Goal: Communication & Community: Answer question/provide support

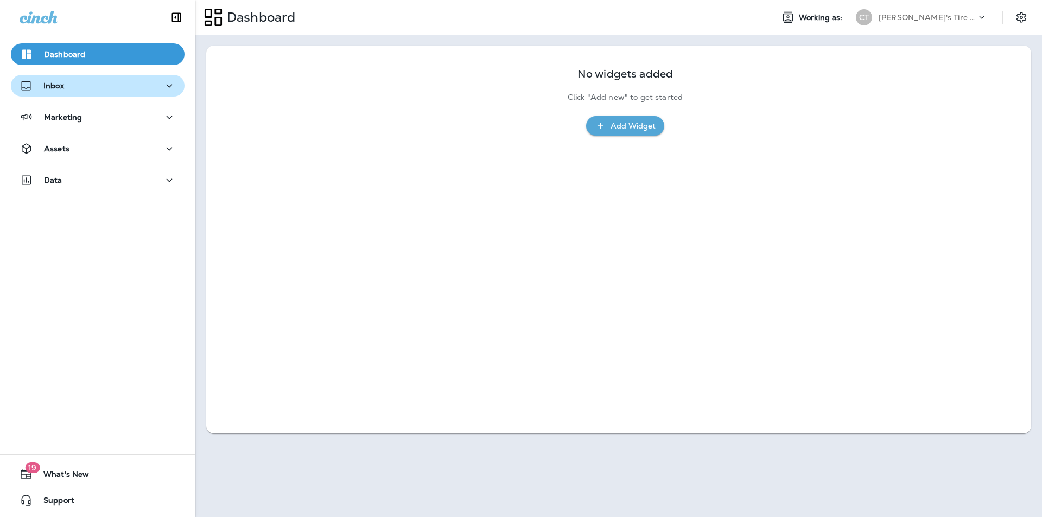
click at [111, 88] on div "Inbox" at bounding box center [98, 86] width 156 height 14
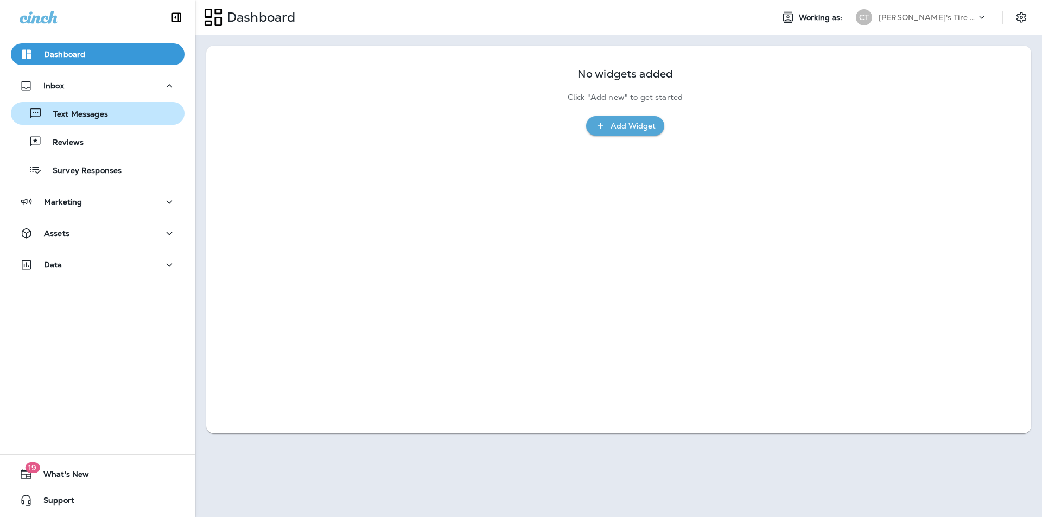
click at [96, 114] on p "Text Messages" at bounding box center [75, 115] width 66 height 10
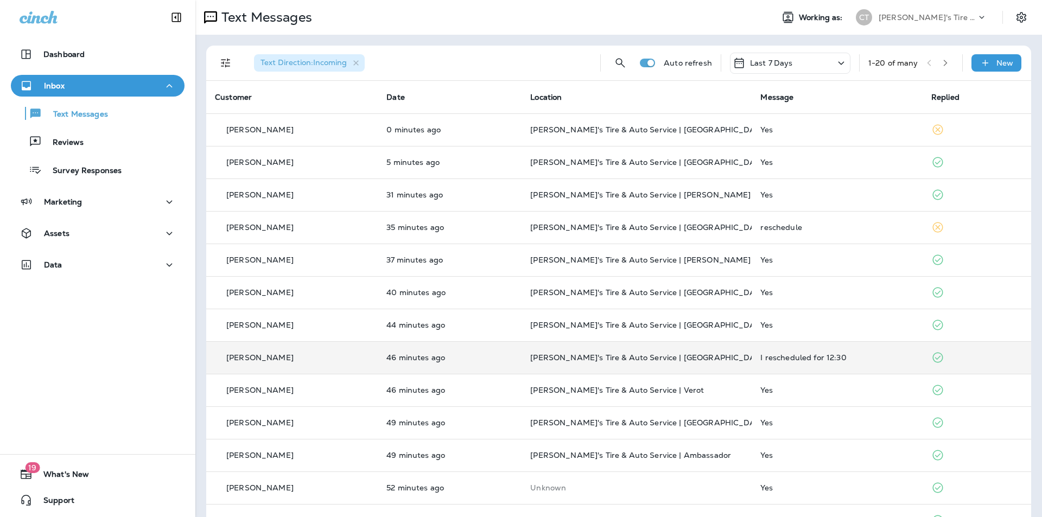
click at [547, 355] on div "I rescheduled for 12:30" at bounding box center [836, 357] width 153 height 9
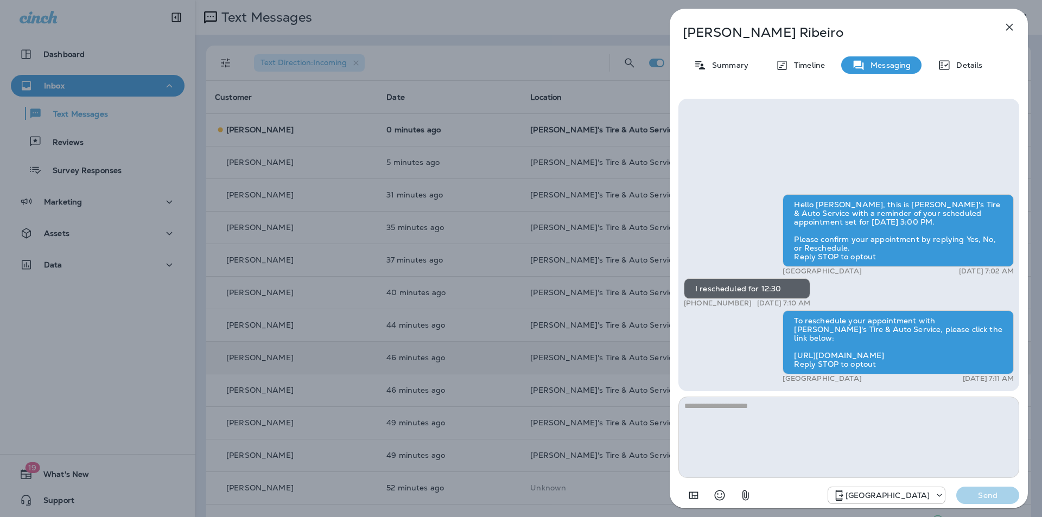
drag, startPoint x: 1010, startPoint y: 26, endPoint x: 1010, endPoint y: 33, distance: 6.5
click at [547, 26] on icon "button" at bounding box center [1009, 27] width 7 height 7
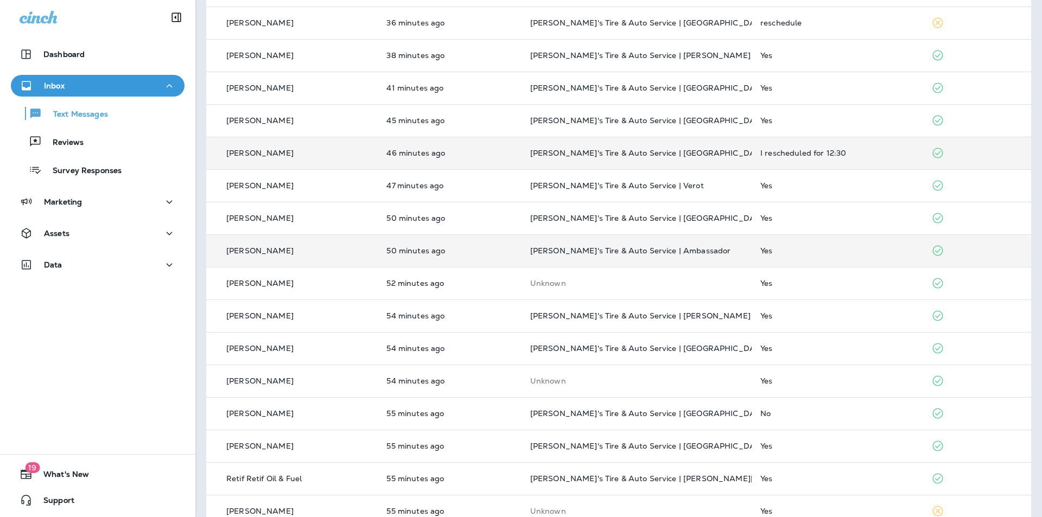
scroll to position [217, 0]
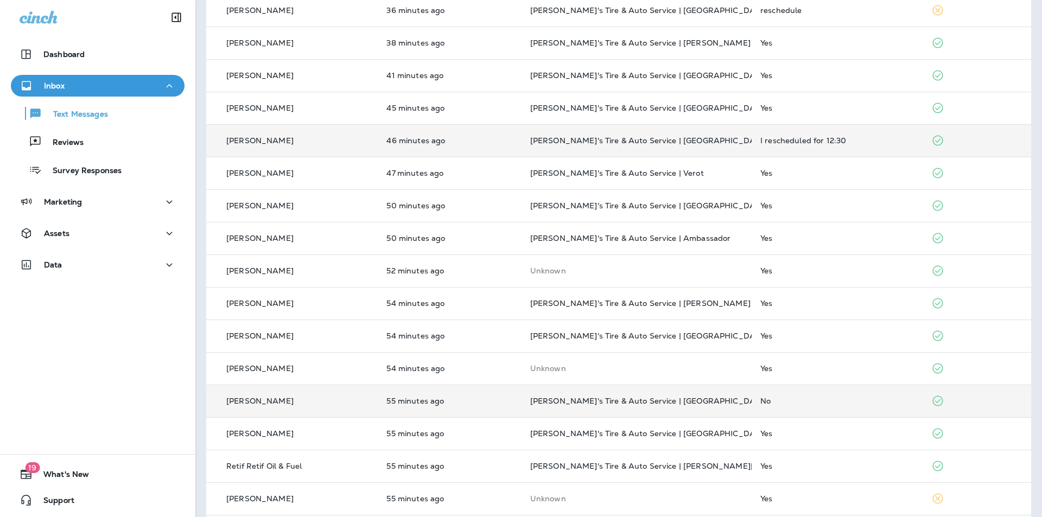
click at [547, 404] on div "No" at bounding box center [837, 401] width 154 height 9
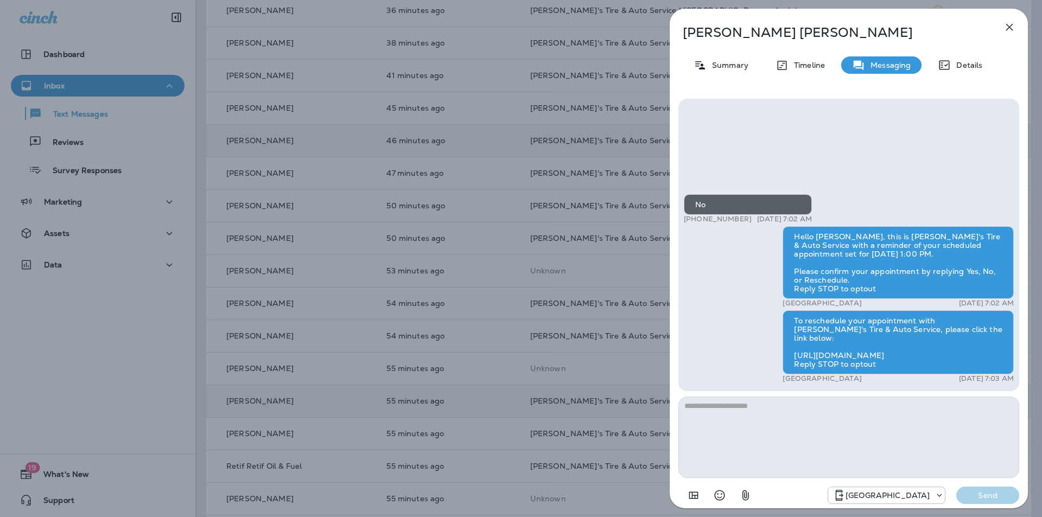
drag, startPoint x: 481, startPoint y: 148, endPoint x: 513, endPoint y: 142, distance: 32.6
click at [481, 148] on div "[PERSON_NAME] Summary Timeline Messaging Details No +1 (318) 834-1511 [DATE] 7:…" at bounding box center [521, 258] width 1042 height 517
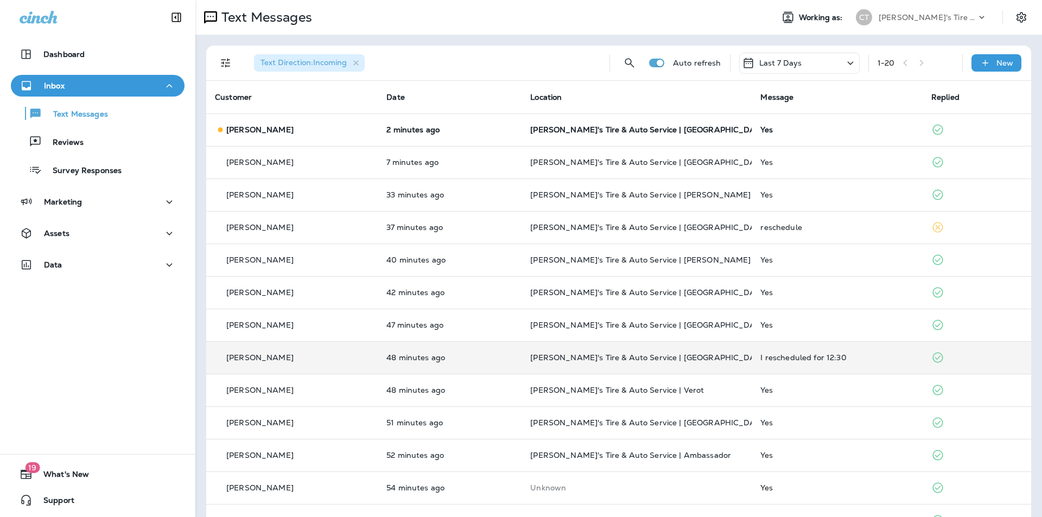
click at [547, 63] on icon at bounding box center [850, 63] width 13 height 14
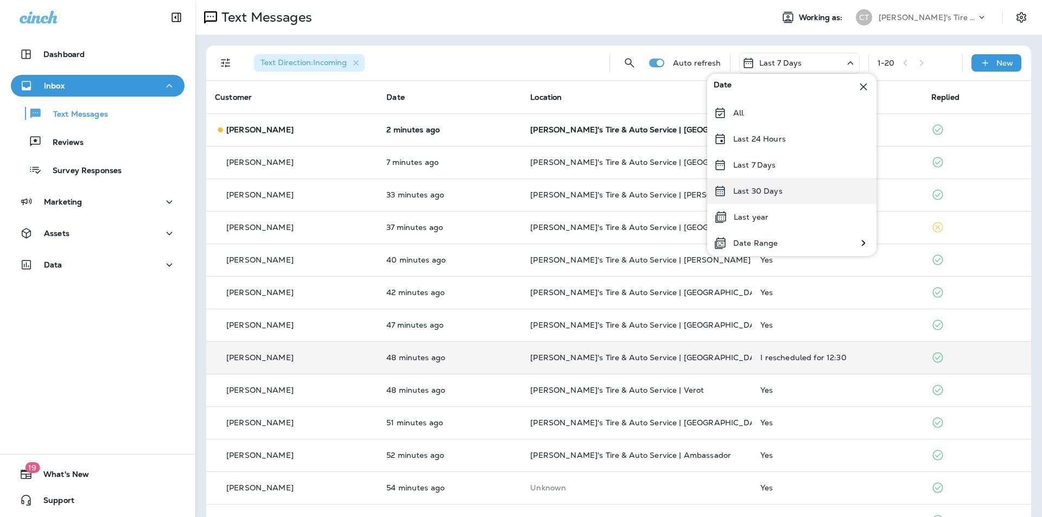
click at [547, 192] on p "Last 30 Days" at bounding box center [757, 191] width 49 height 9
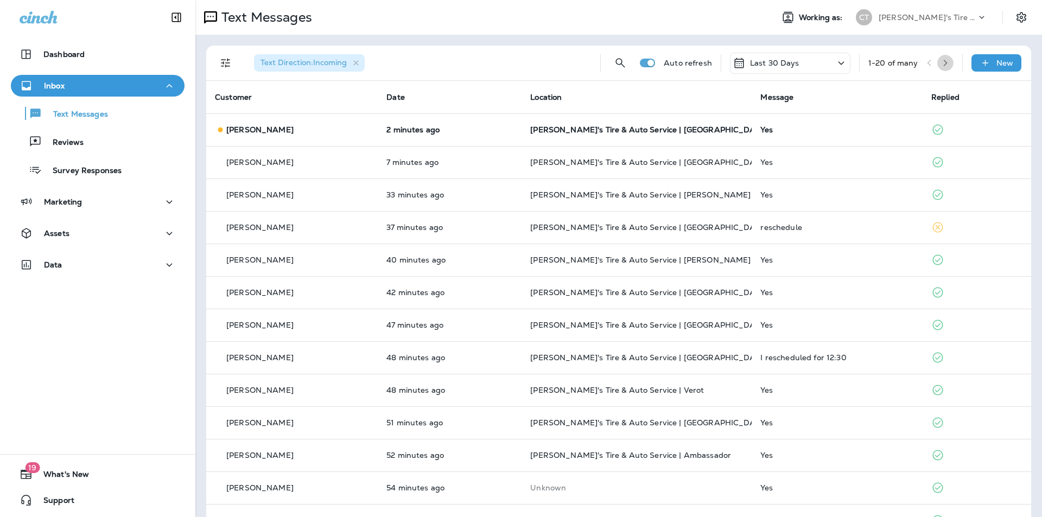
click at [547, 62] on icon "button" at bounding box center [946, 63] width 8 height 8
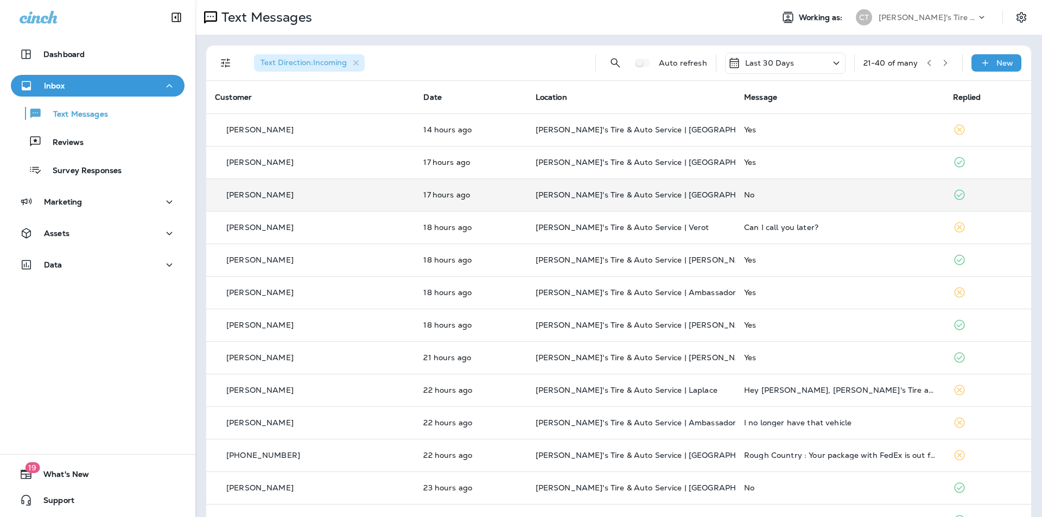
click at [547, 192] on div "No" at bounding box center [839, 194] width 191 height 9
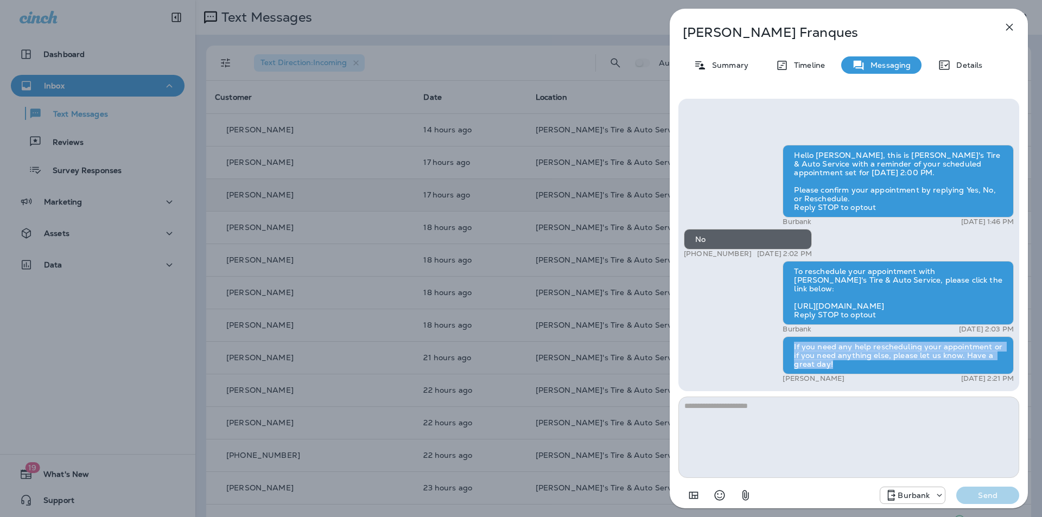
drag, startPoint x: 791, startPoint y: 346, endPoint x: 832, endPoint y: 364, distance: 45.3
click at [547, 364] on div "If you need any help rescheduling your appointment or if you need anything else…" at bounding box center [898, 355] width 231 height 38
copy div "If you need any help rescheduling your appointment or if you need anything else…"
click at [547, 23] on icon "button" at bounding box center [1009, 27] width 13 height 13
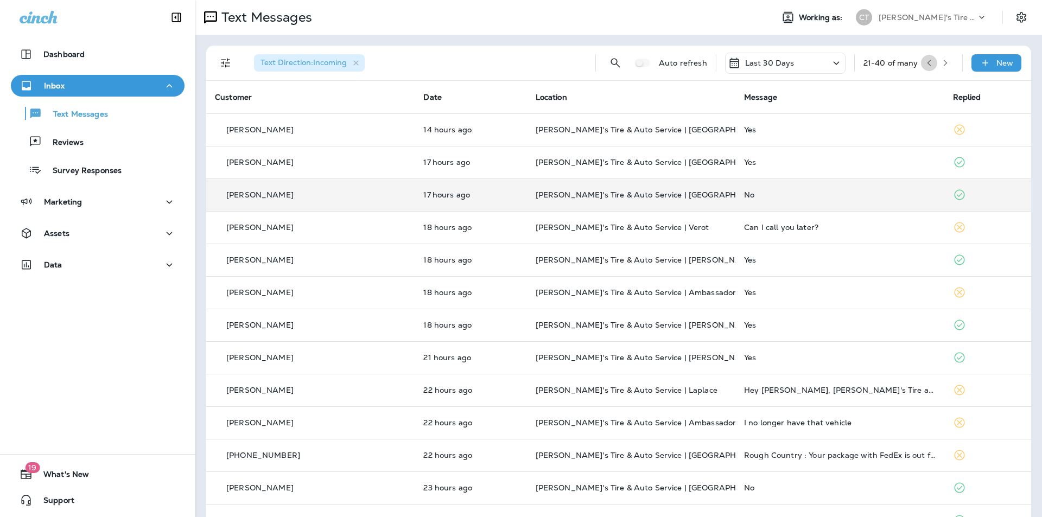
click at [547, 60] on icon "button" at bounding box center [929, 63] width 8 height 8
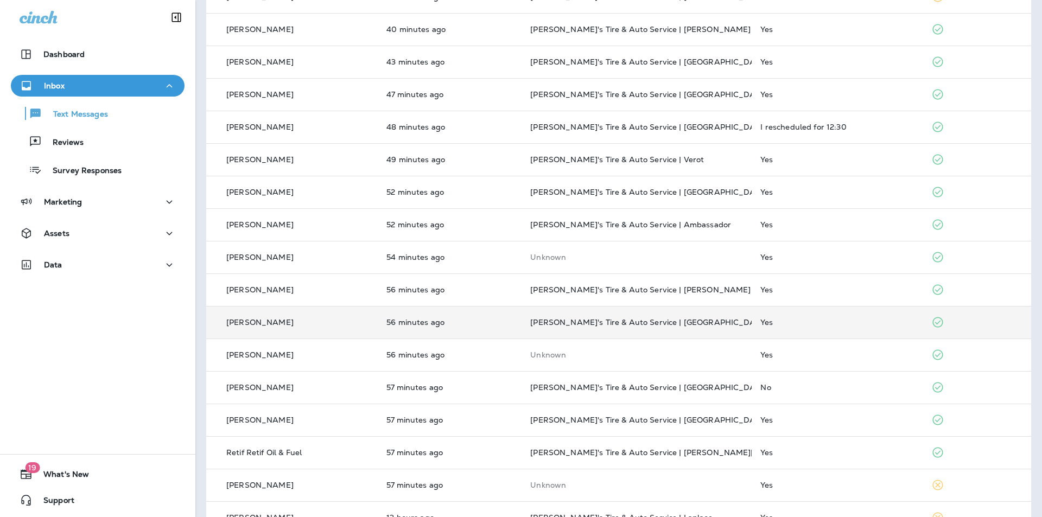
scroll to position [259, 0]
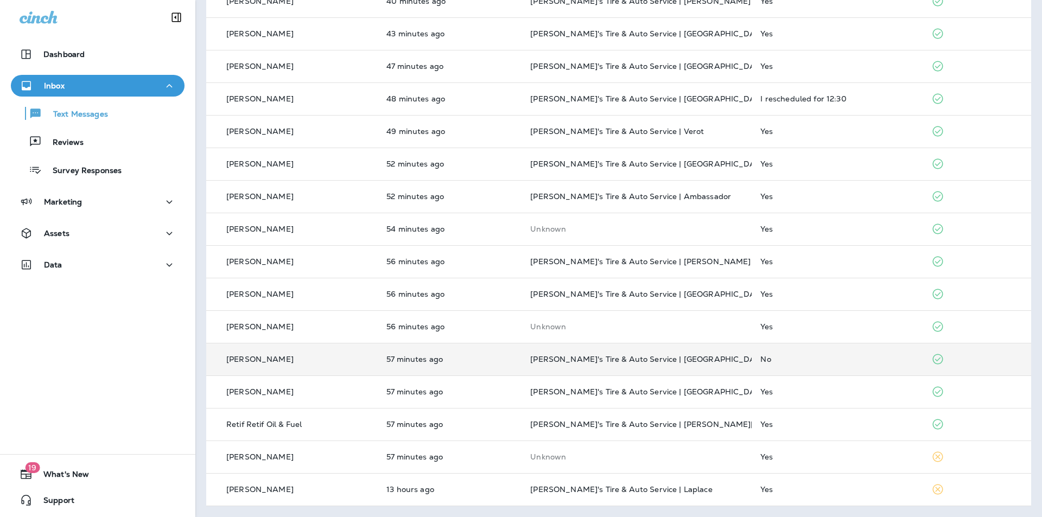
click at [547, 357] on div "No" at bounding box center [836, 359] width 153 height 9
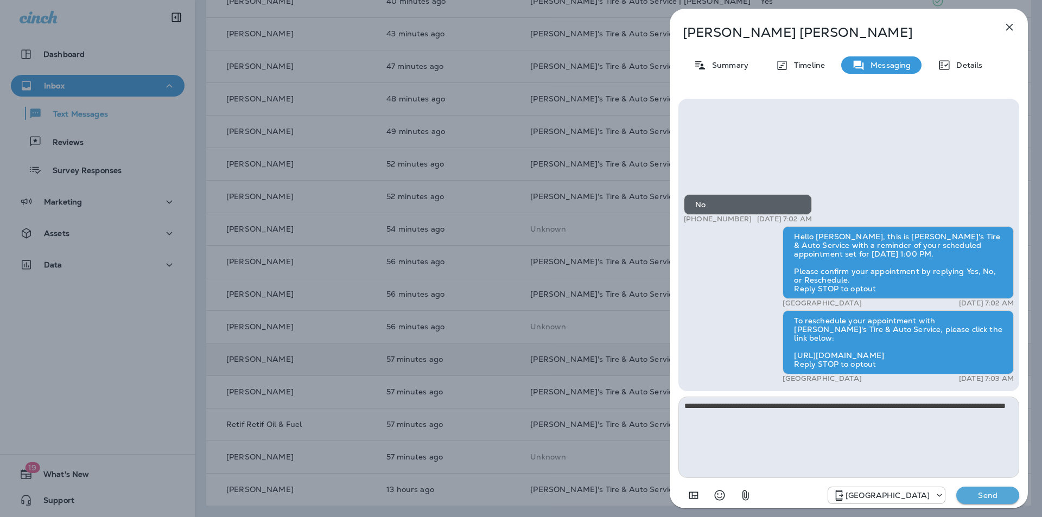
type textarea "**********"
click at [547, 453] on p "Send" at bounding box center [988, 496] width 46 height 10
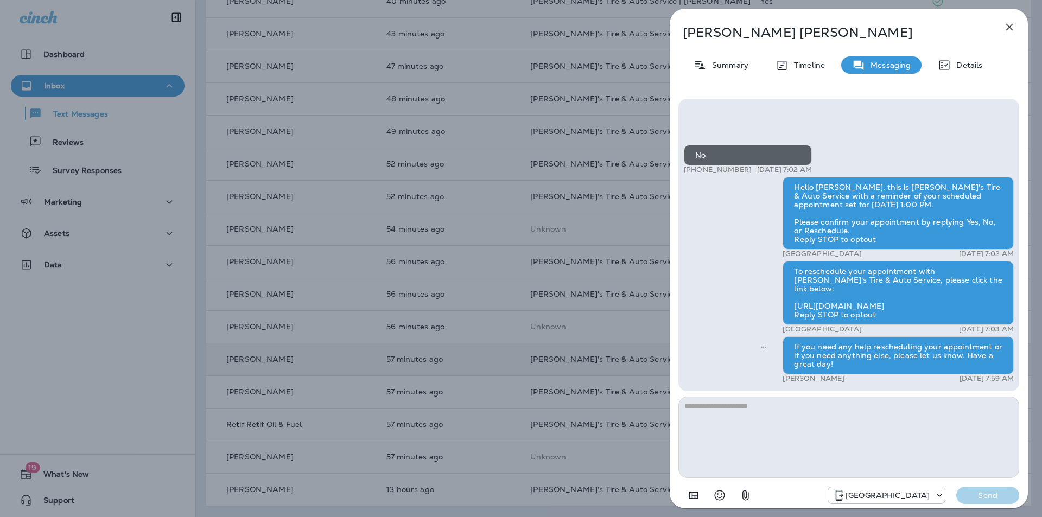
click at [547, 235] on div "[PERSON_NAME] Summary Timeline Messaging Details No +1 (318) 834-1511 [DATE] 7:…" at bounding box center [521, 258] width 1042 height 517
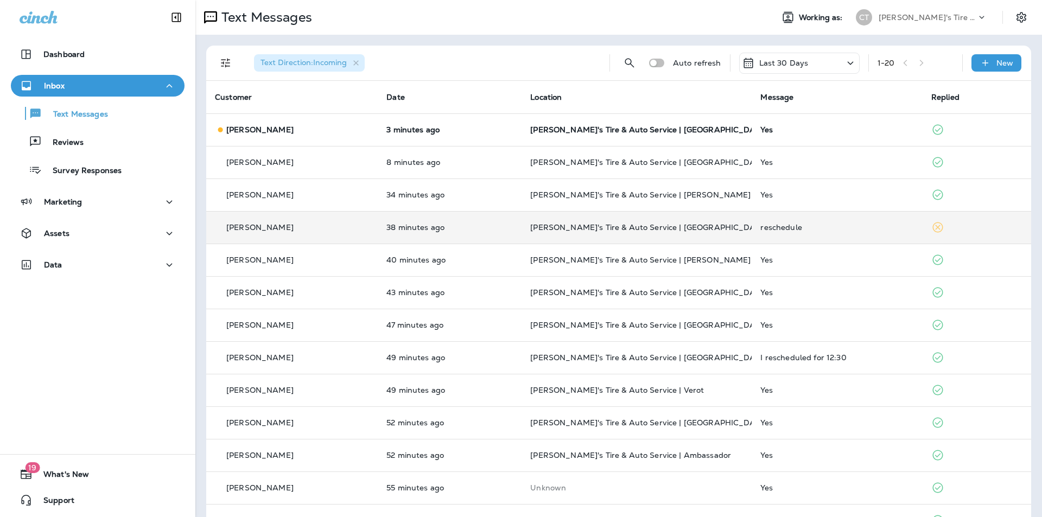
click at [547, 228] on div "reschedule" at bounding box center [836, 227] width 153 height 9
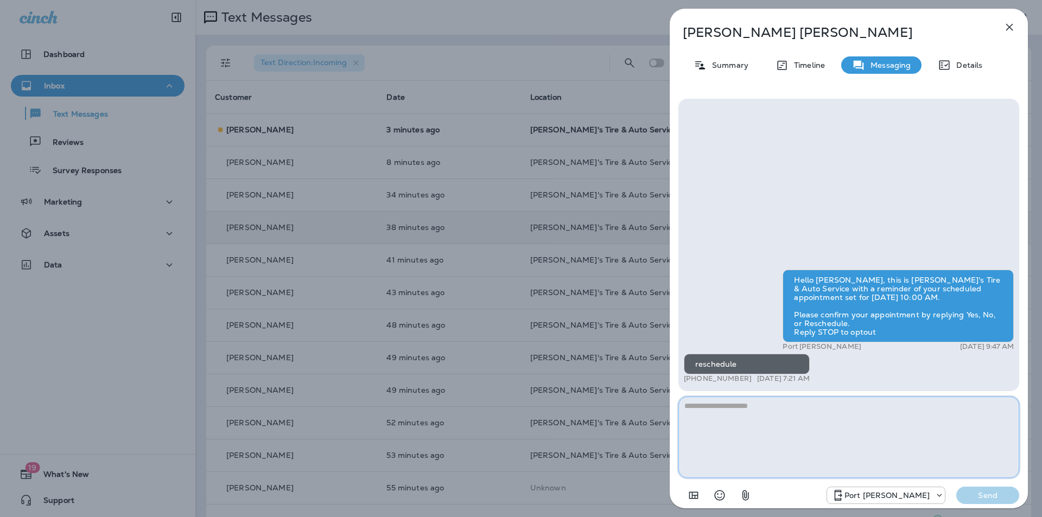
click at [547, 408] on textarea at bounding box center [848, 437] width 341 height 81
paste textarea "**********"
type textarea "**********"
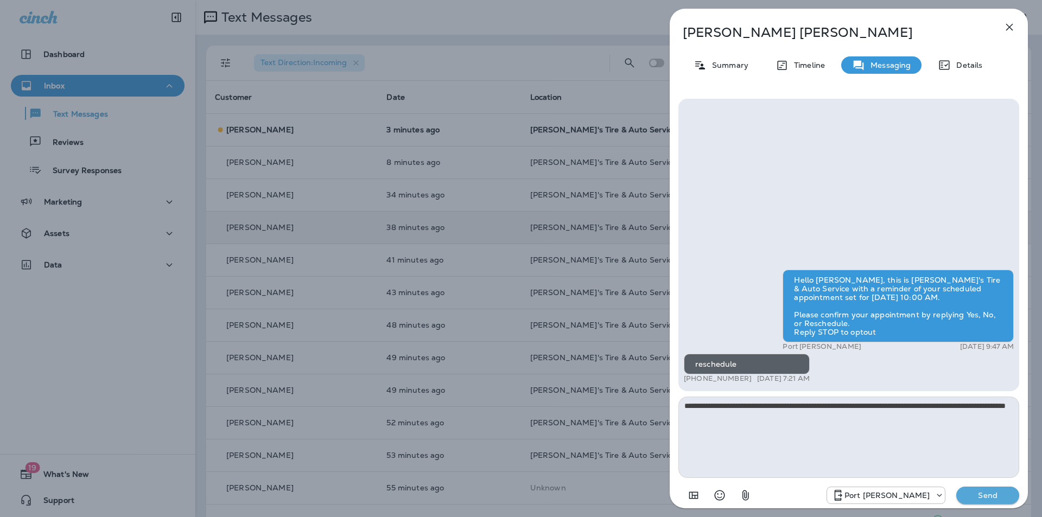
click at [547, 453] on p "Send" at bounding box center [988, 496] width 46 height 10
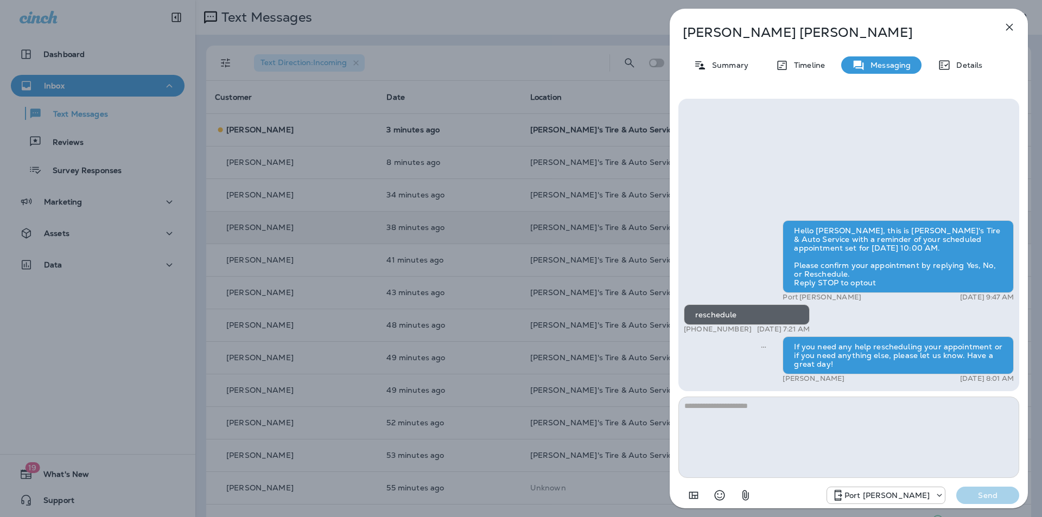
click at [547, 27] on icon "button" at bounding box center [1009, 27] width 7 height 7
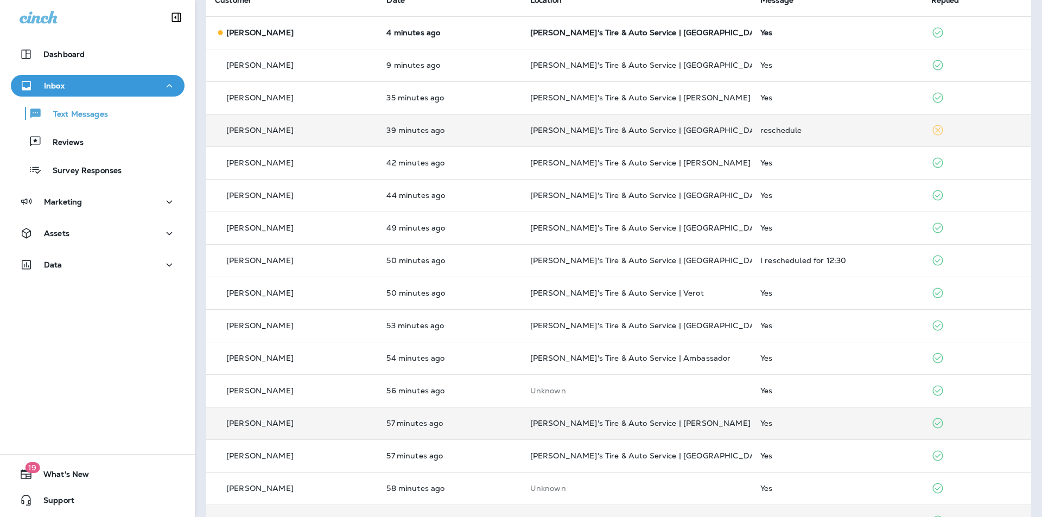
scroll to position [96, 0]
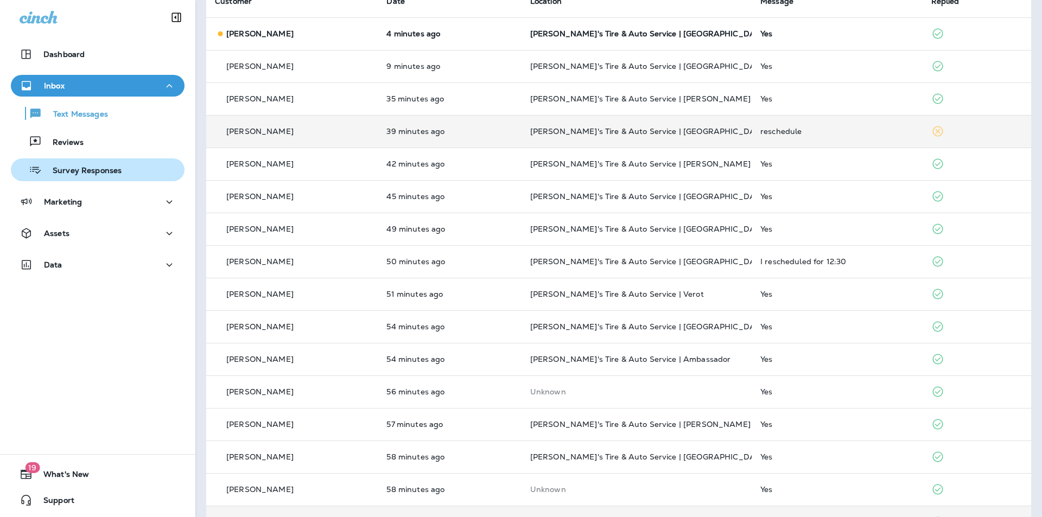
click at [62, 169] on p "Survey Responses" at bounding box center [82, 171] width 80 height 10
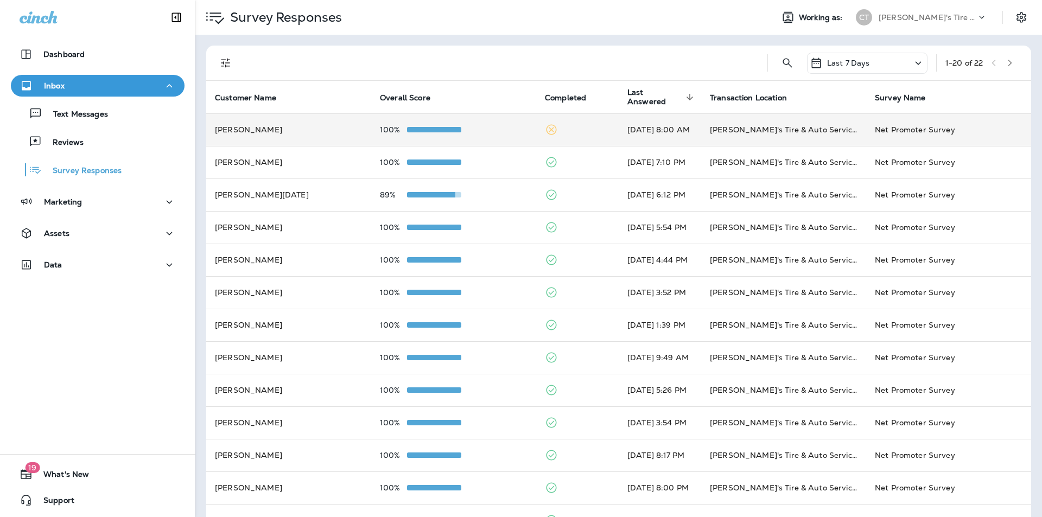
click at [483, 126] on div "100%" at bounding box center [454, 129] width 148 height 9
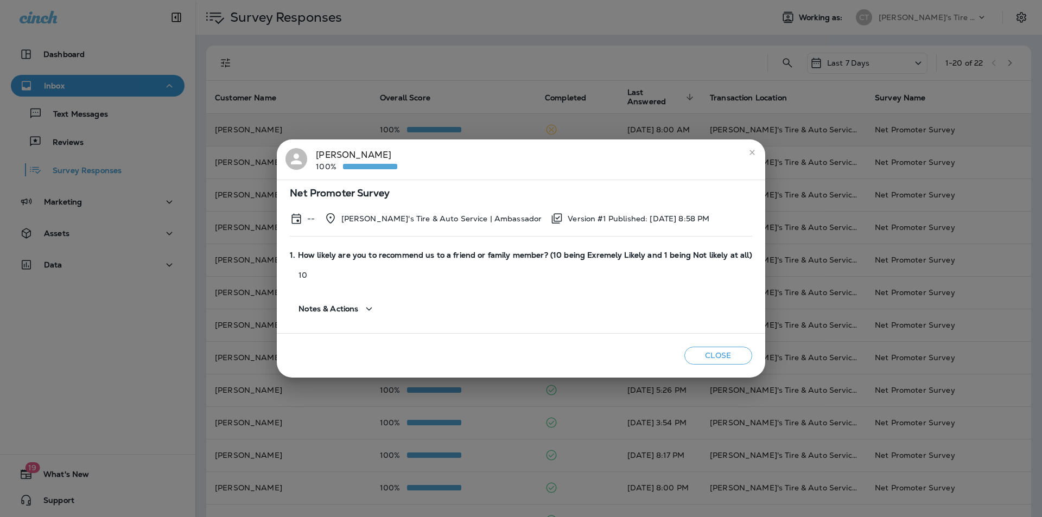
click at [547, 153] on icon "close" at bounding box center [752, 152] width 9 height 9
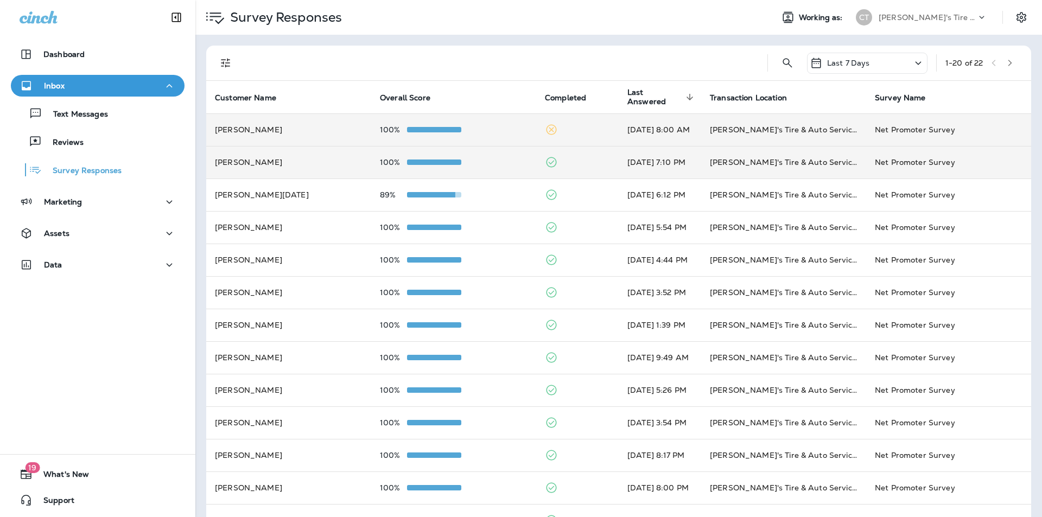
click at [487, 156] on td "100%" at bounding box center [453, 162] width 165 height 33
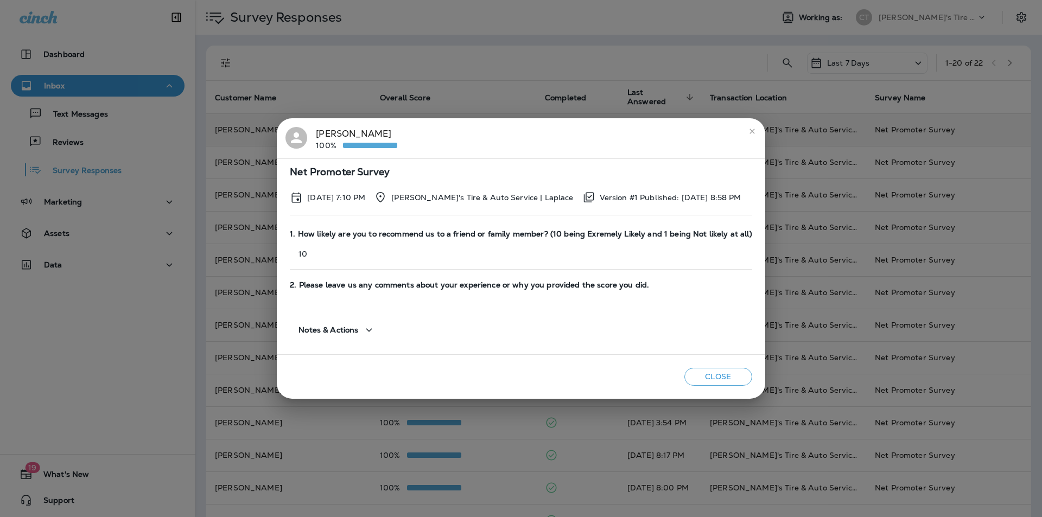
click at [547, 131] on icon "close" at bounding box center [752, 131] width 9 height 9
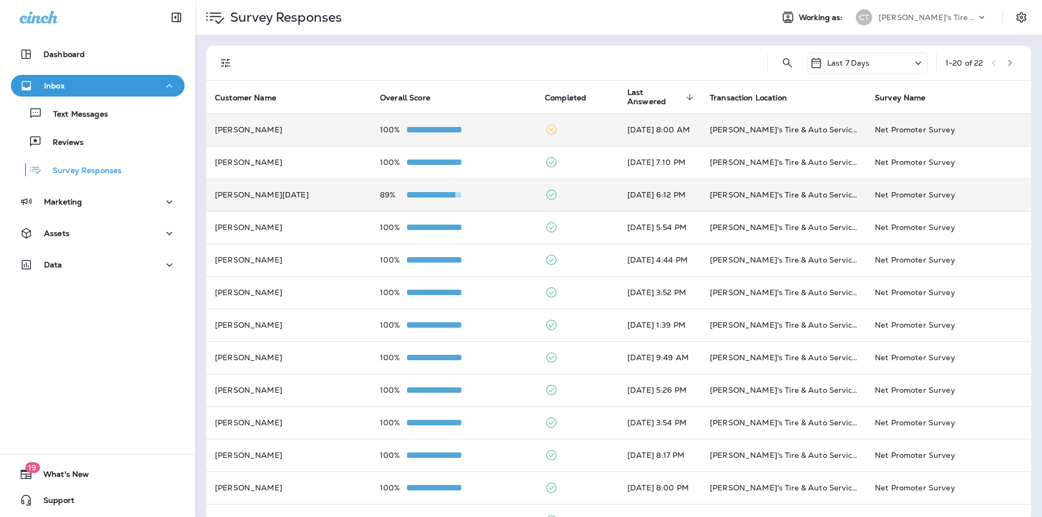
click at [481, 189] on td "89%" at bounding box center [453, 195] width 165 height 33
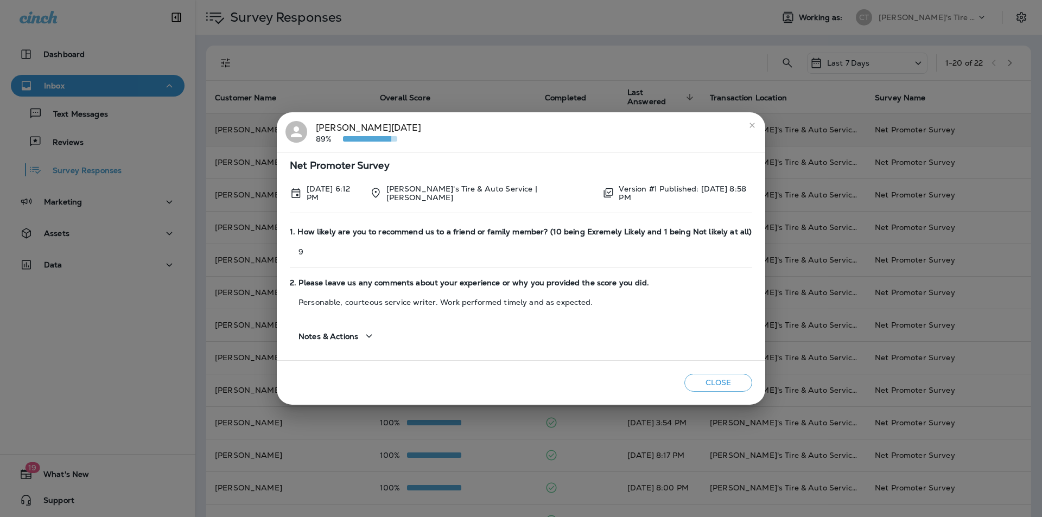
click at [547, 126] on icon "close" at bounding box center [752, 125] width 9 height 9
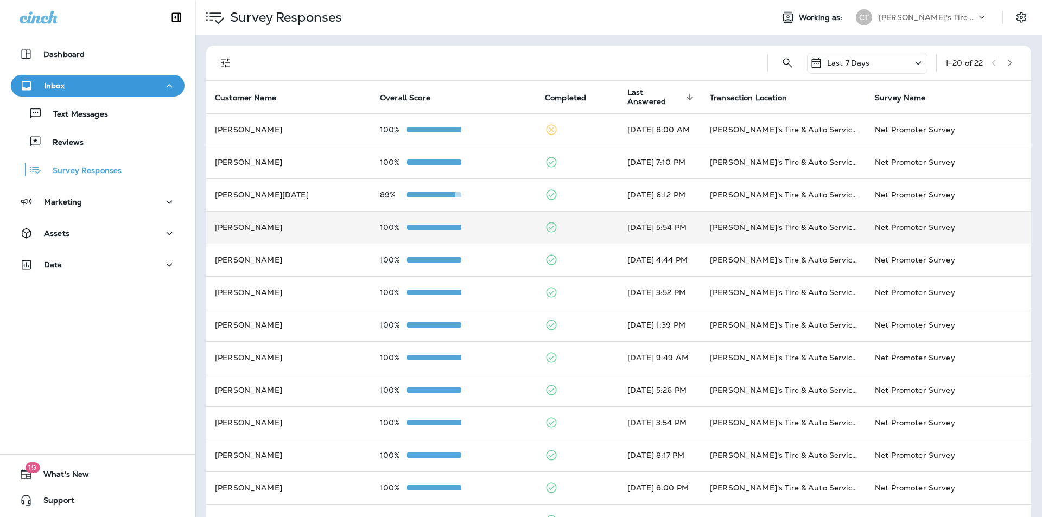
click at [485, 225] on div "100%" at bounding box center [454, 227] width 148 height 9
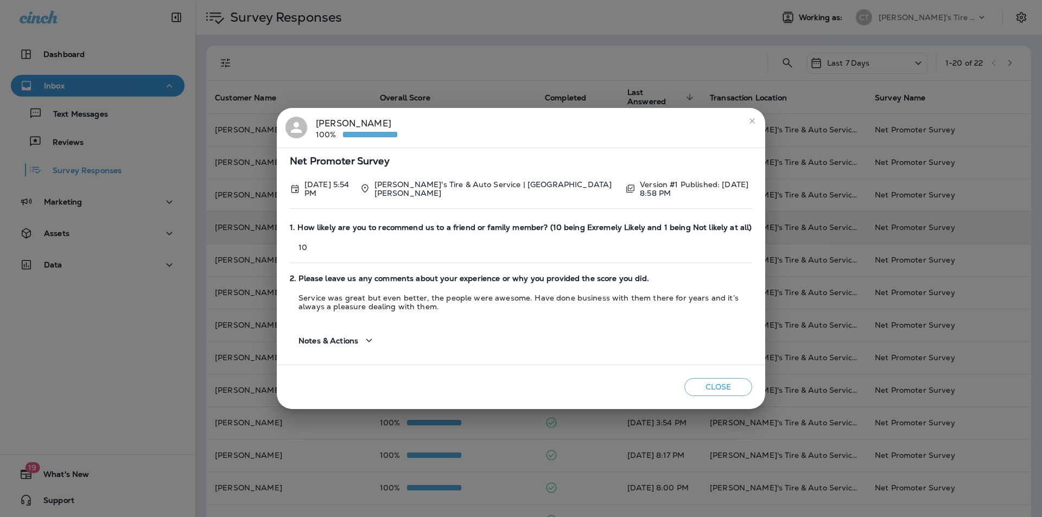
click at [547, 119] on icon "close" at bounding box center [752, 121] width 9 height 9
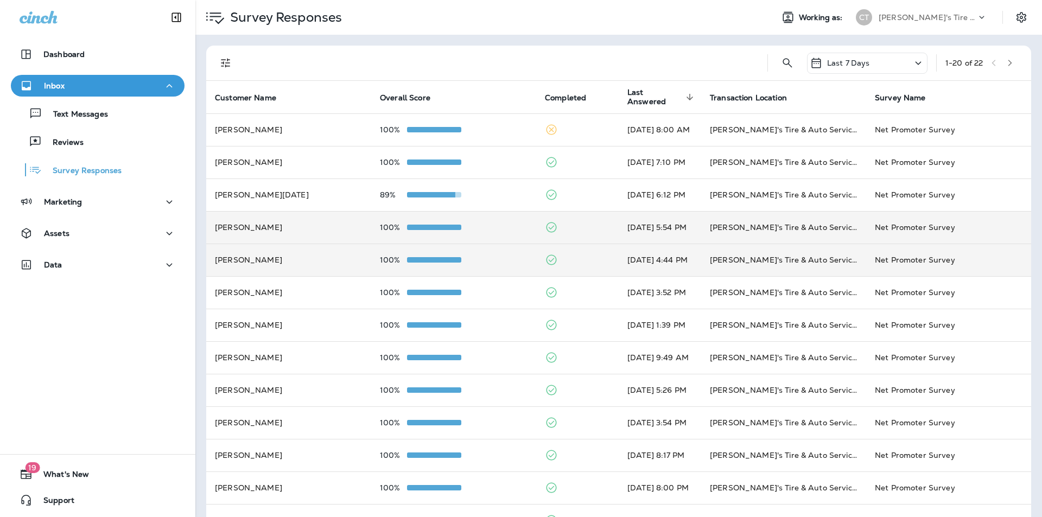
click at [497, 260] on div "100%" at bounding box center [454, 260] width 148 height 9
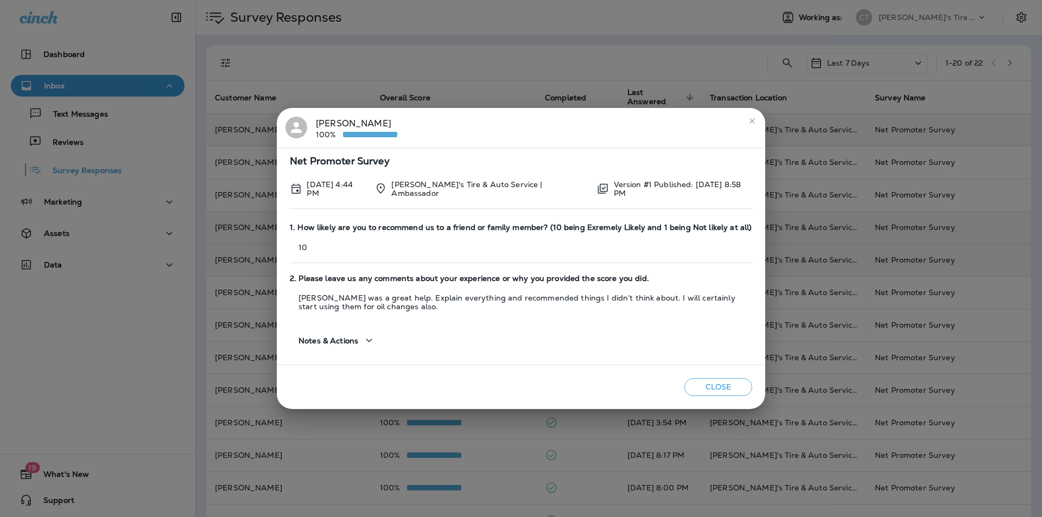
click at [547, 119] on icon "close" at bounding box center [752, 121] width 9 height 9
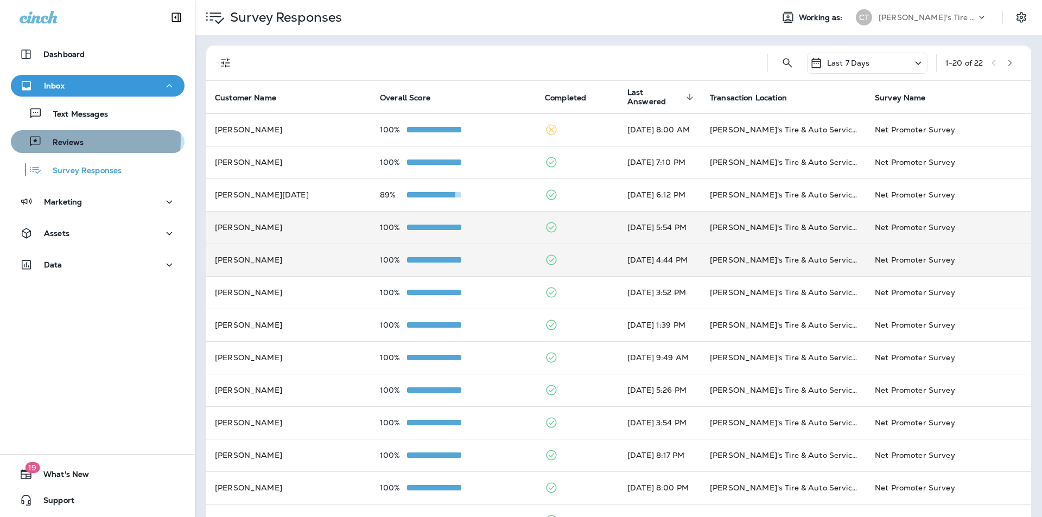
click at [75, 140] on p "Reviews" at bounding box center [63, 143] width 42 height 10
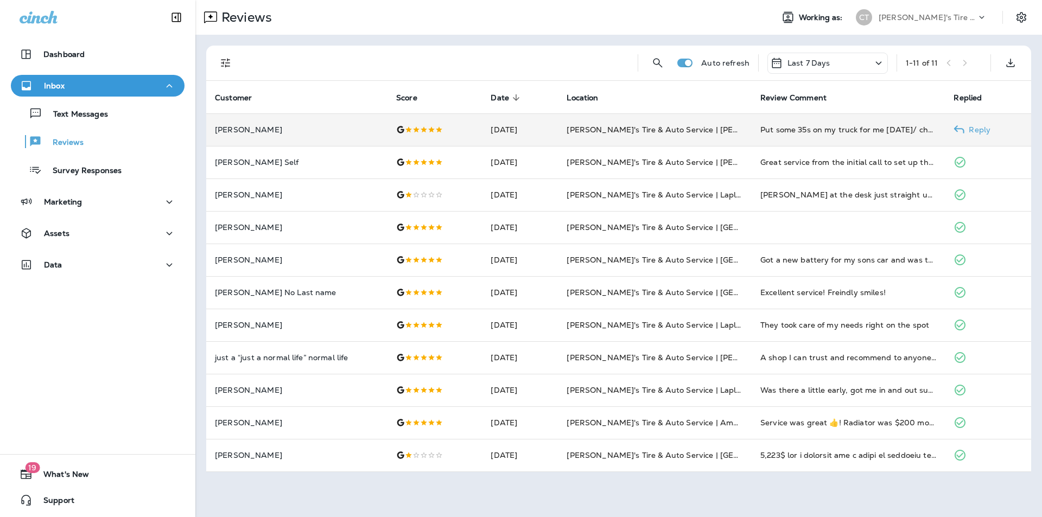
click at [547, 128] on p "Reply" at bounding box center [977, 129] width 26 height 9
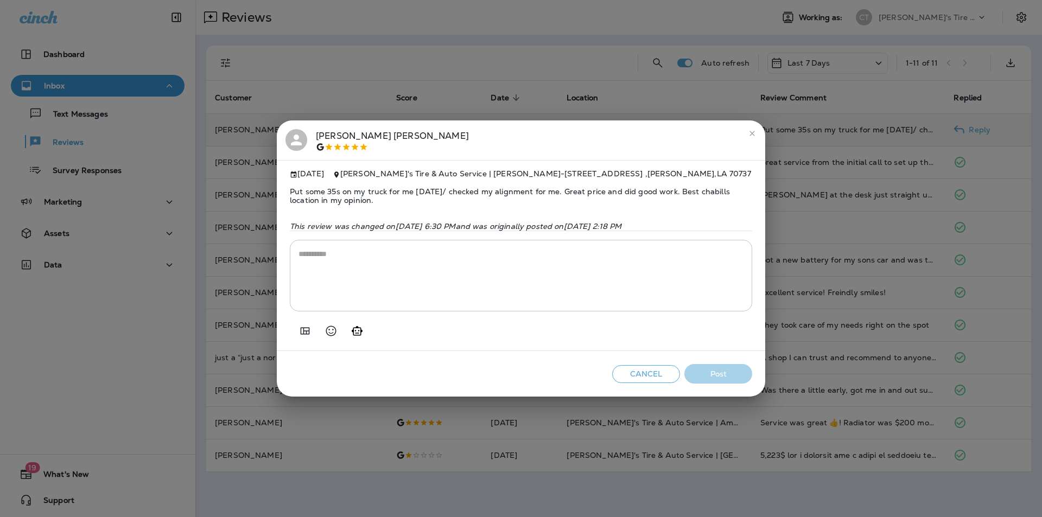
click at [305, 257] on textarea at bounding box center [520, 276] width 445 height 54
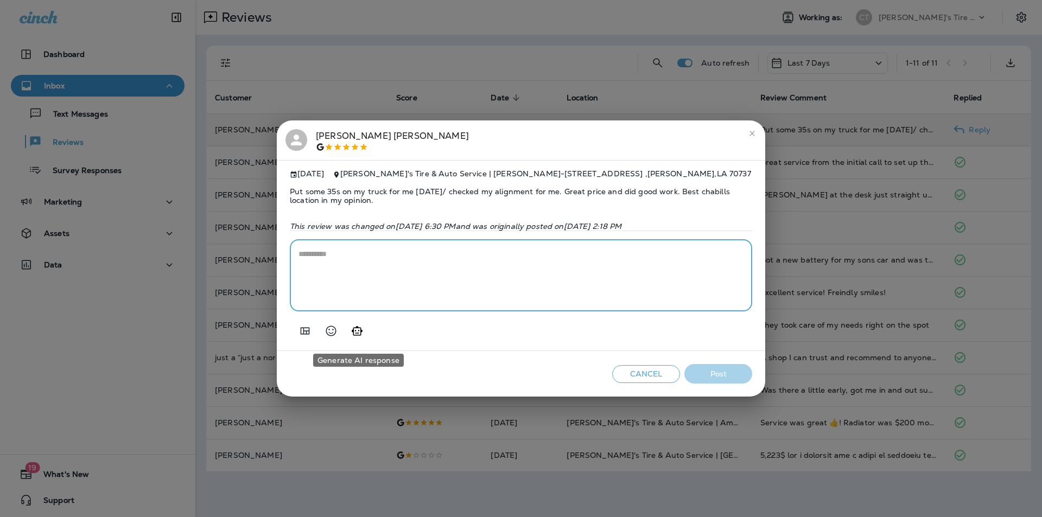
click at [357, 333] on icon "Generate AI response" at bounding box center [357, 331] width 13 height 13
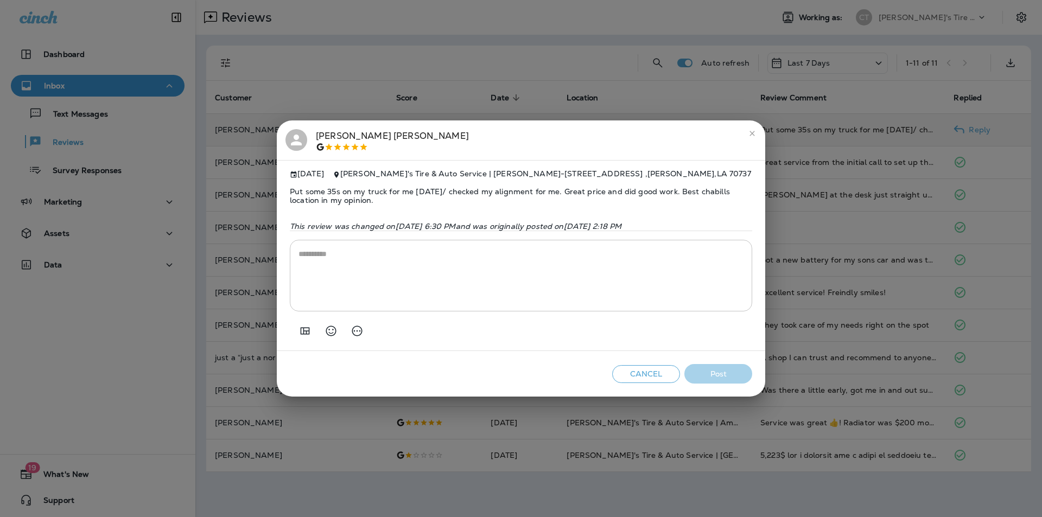
type textarea "**********"
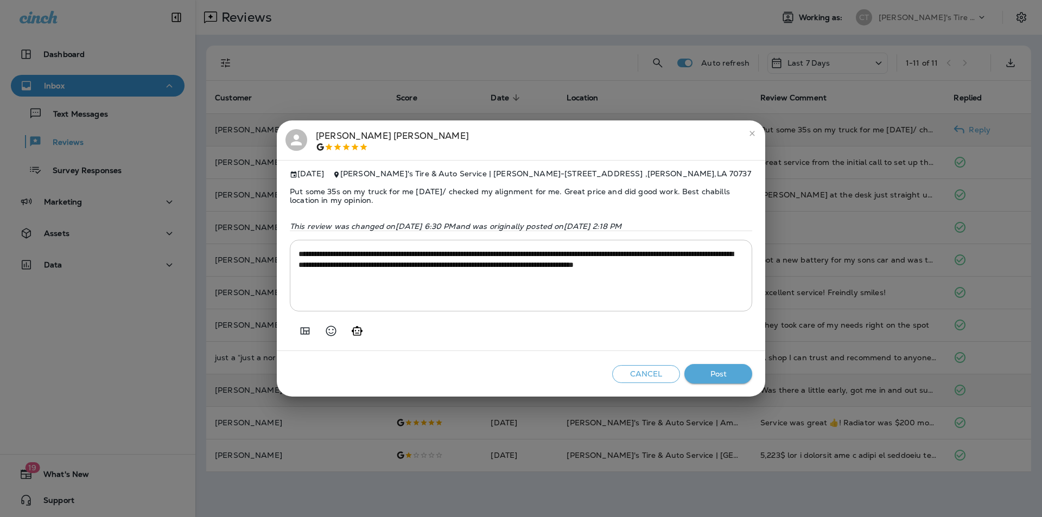
click at [547, 377] on button "Post" at bounding box center [718, 374] width 68 height 20
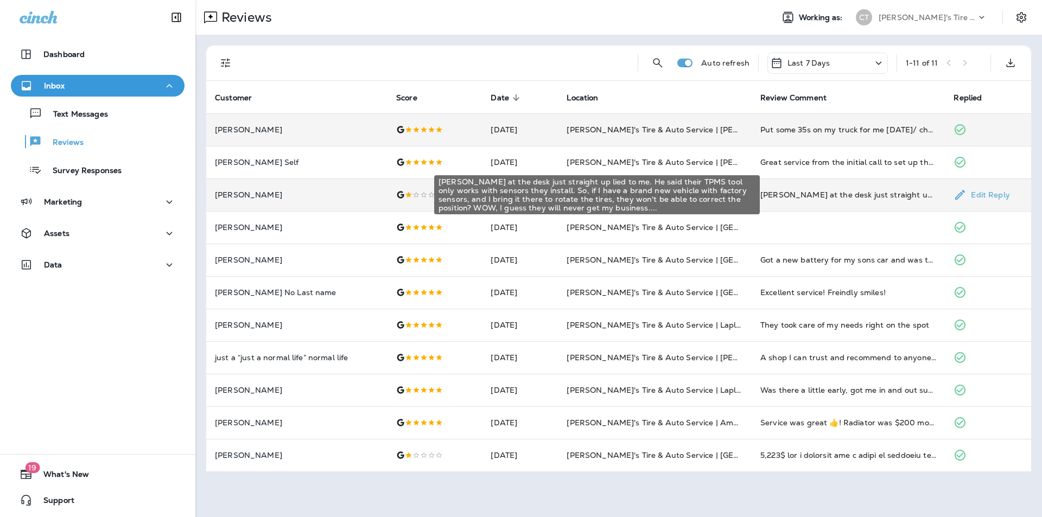
click at [547, 195] on div "[PERSON_NAME] at the desk just straight up lied to me. He said their TPMS tool …" at bounding box center [848, 194] width 176 height 11
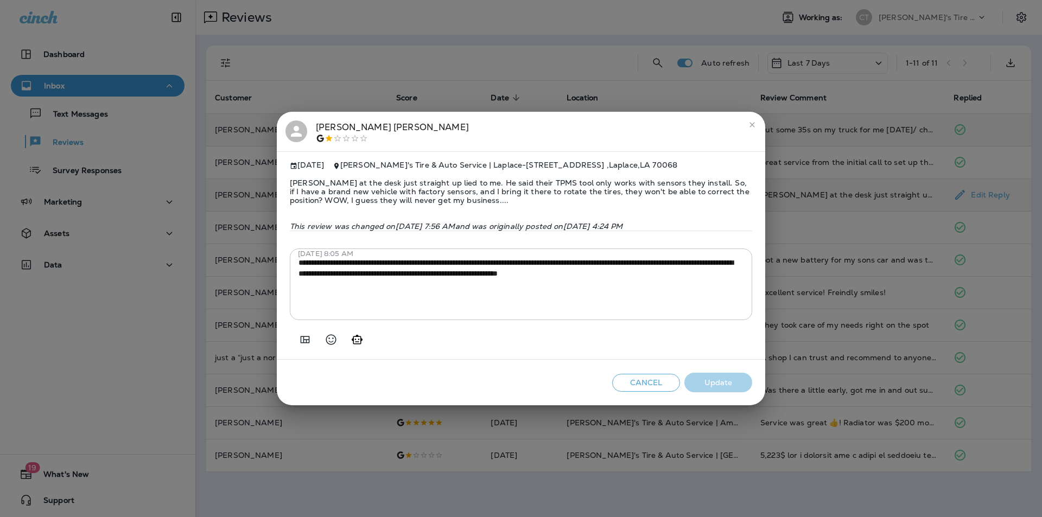
click at [547, 121] on icon "close" at bounding box center [752, 124] width 9 height 9
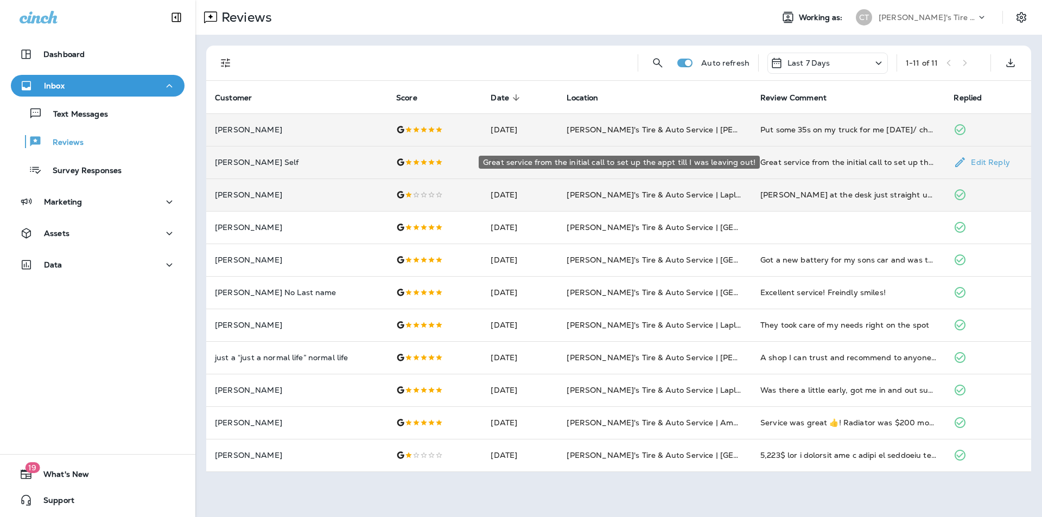
click at [547, 160] on div "Great service from the initial call to set up the appt till I was leaving out!" at bounding box center [848, 162] width 176 height 11
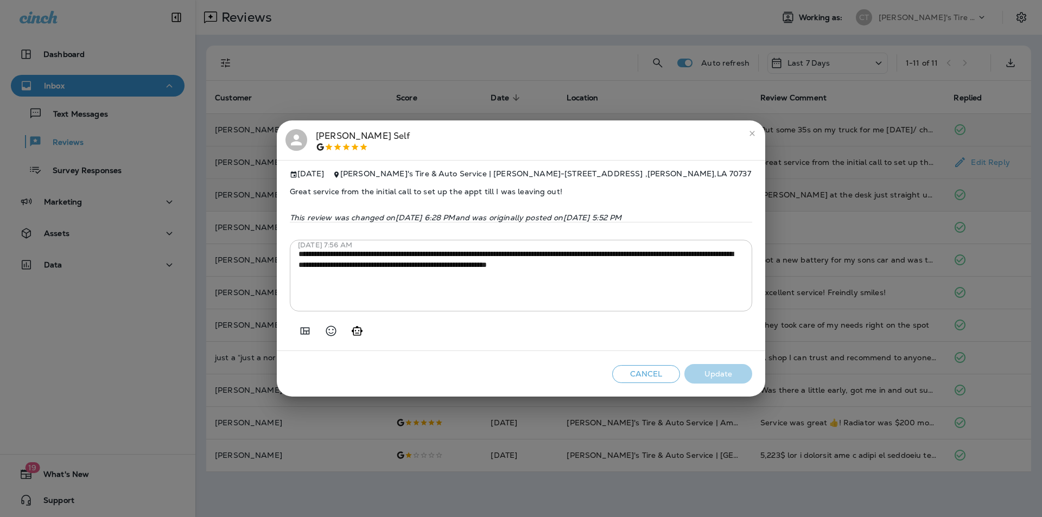
click at [547, 131] on icon "close" at bounding box center [751, 133] width 5 height 5
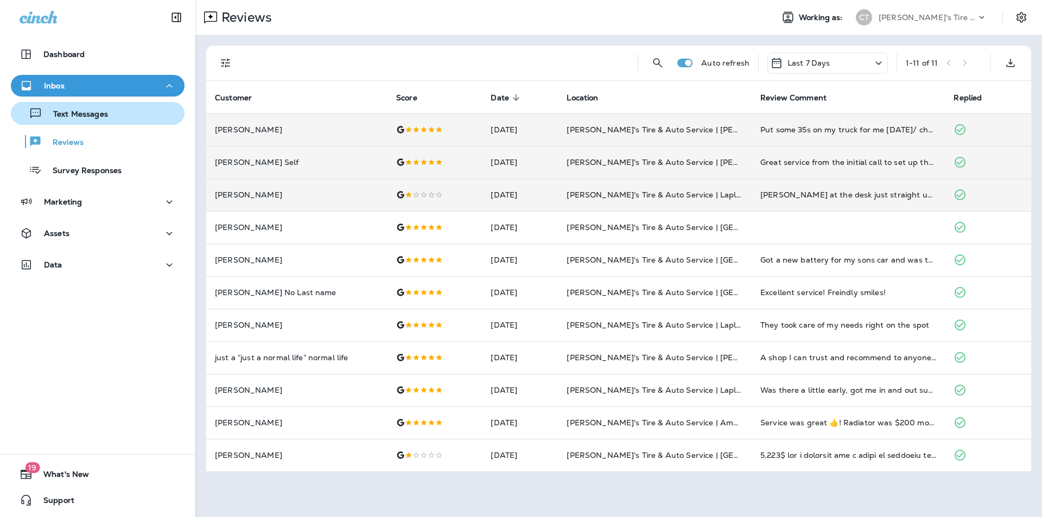
click at [75, 115] on p "Text Messages" at bounding box center [75, 115] width 66 height 10
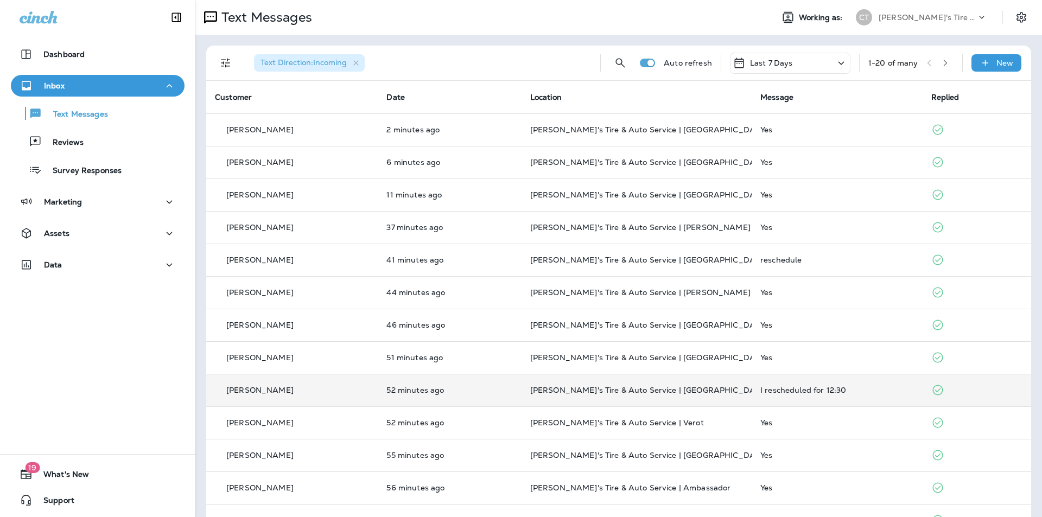
click at [547, 386] on div "I rescheduled for 12:30" at bounding box center [837, 390] width 154 height 9
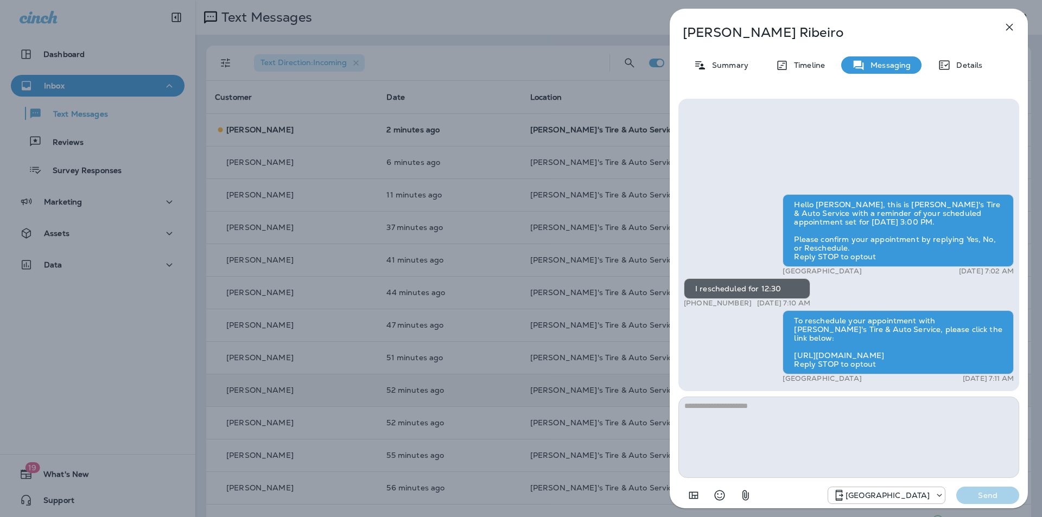
click at [547, 28] on icon "button" at bounding box center [1009, 27] width 13 height 13
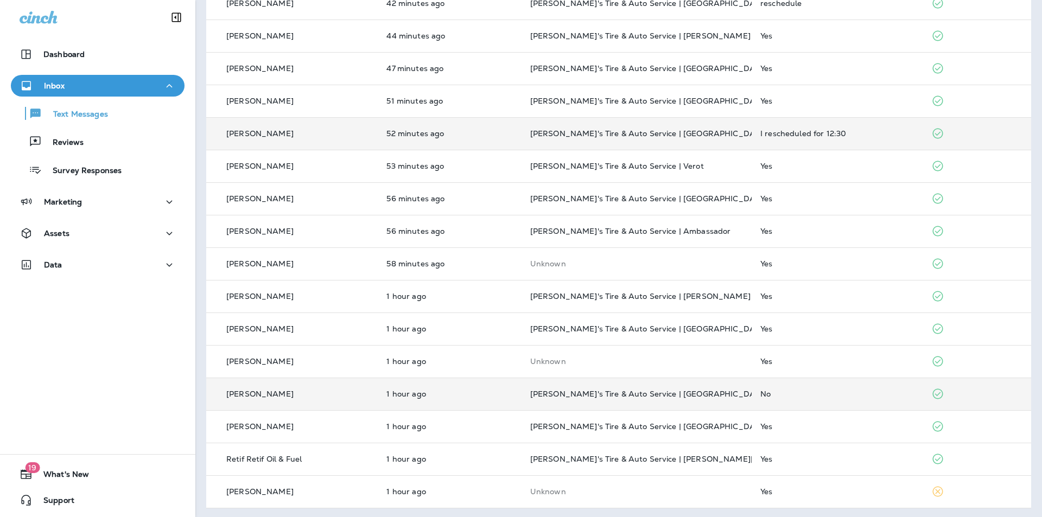
scroll to position [259, 0]
click at [547, 390] on div "No" at bounding box center [837, 391] width 154 height 9
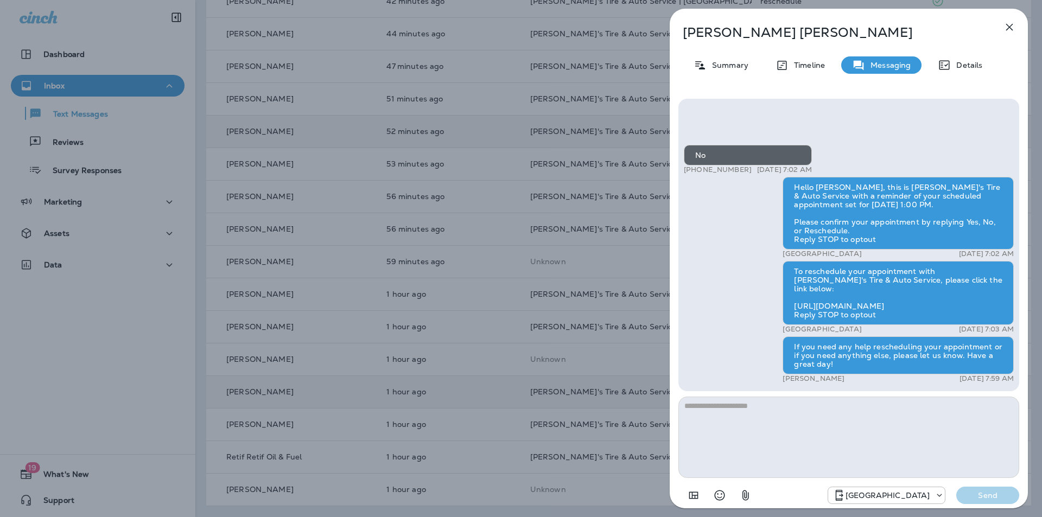
click at [547, 28] on icon "button" at bounding box center [1009, 27] width 7 height 7
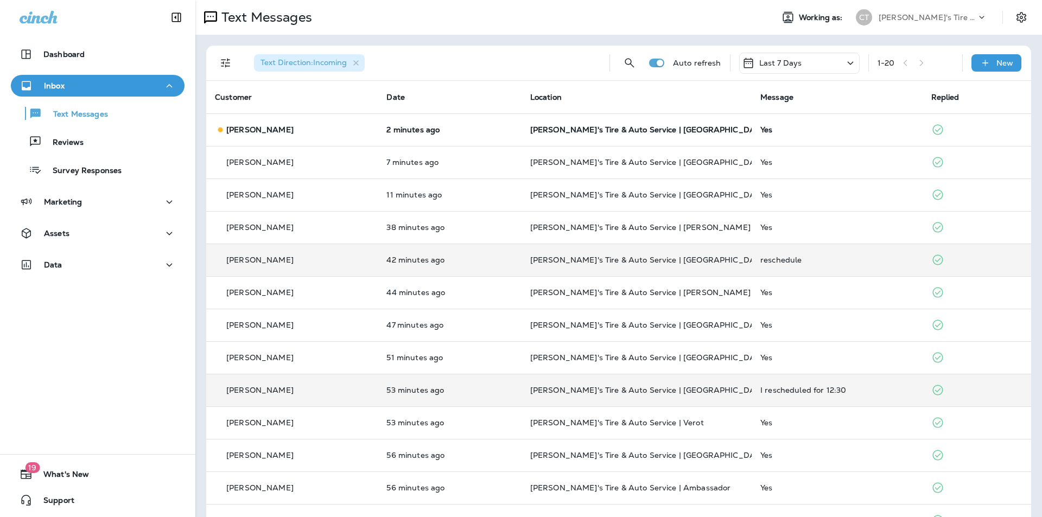
click at [547, 255] on td "reschedule" at bounding box center [837, 260] width 171 height 33
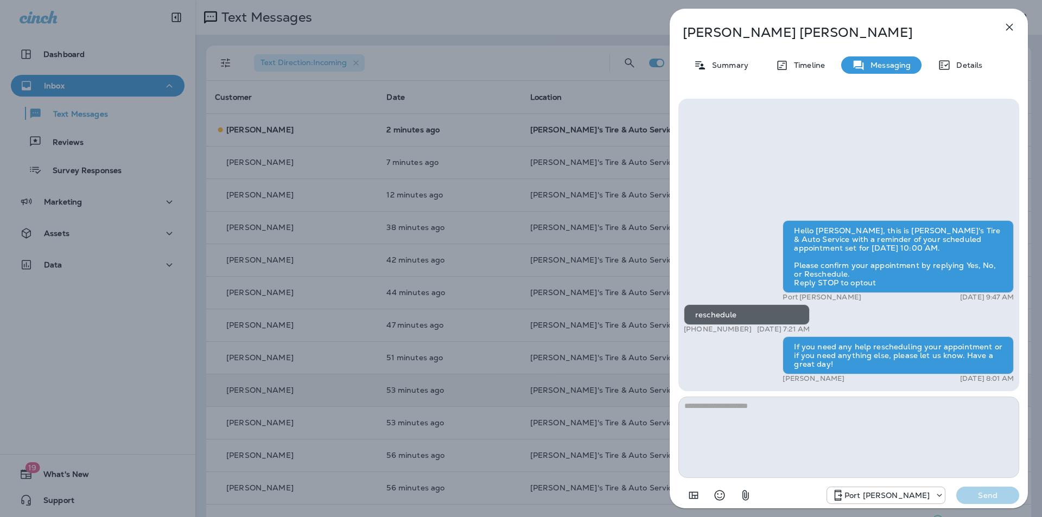
click at [547, 27] on icon "button" at bounding box center [1009, 27] width 7 height 7
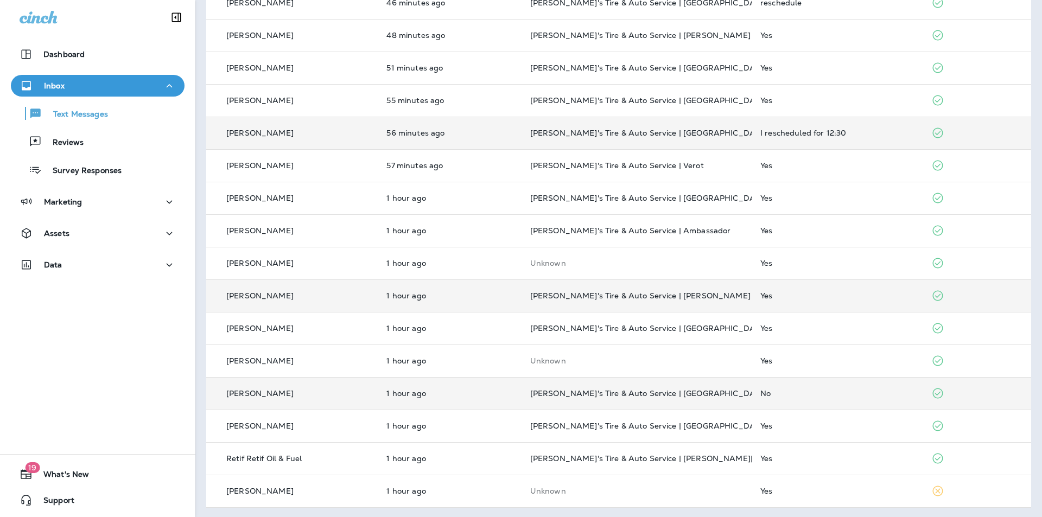
scroll to position [259, 0]
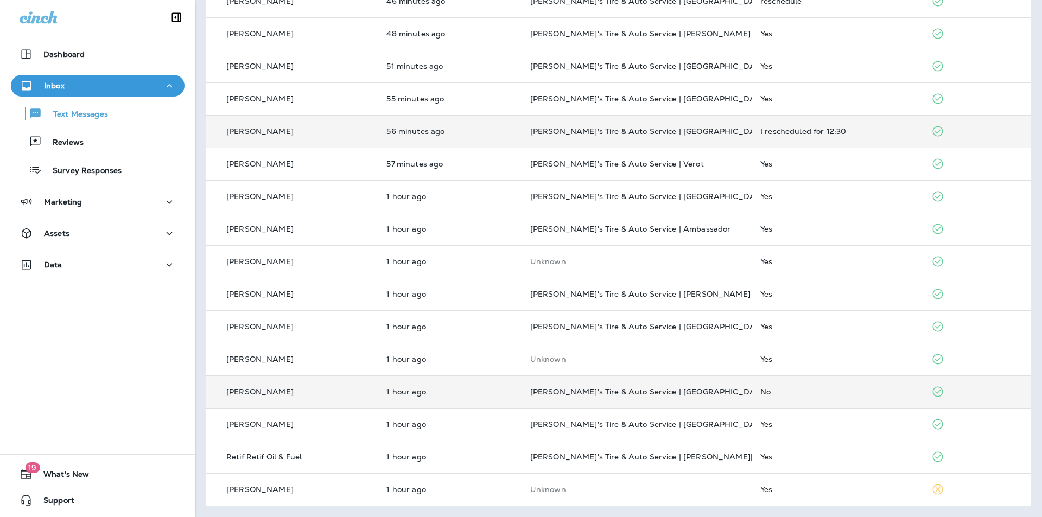
click at [547, 386] on td "No" at bounding box center [837, 392] width 171 height 33
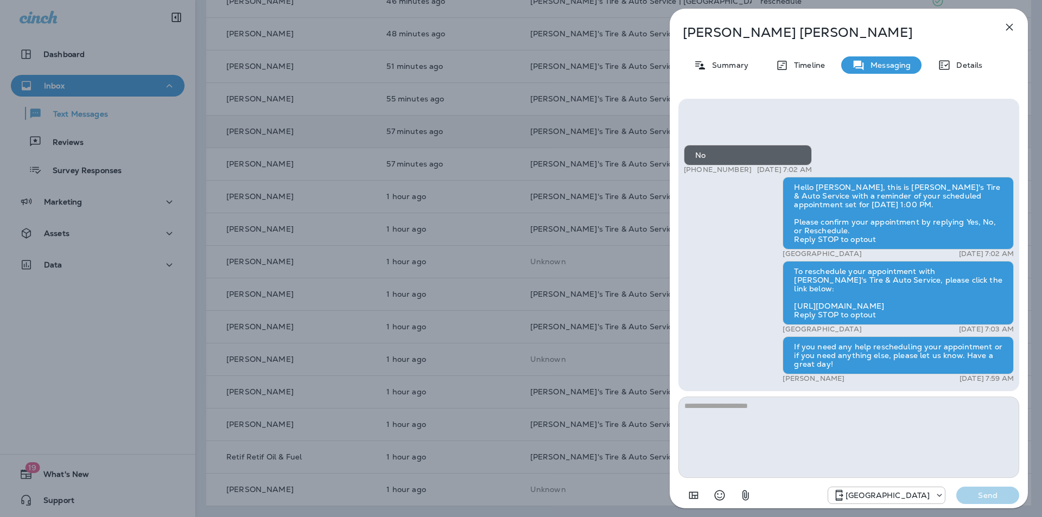
click at [547, 29] on icon "button" at bounding box center [1009, 27] width 7 height 7
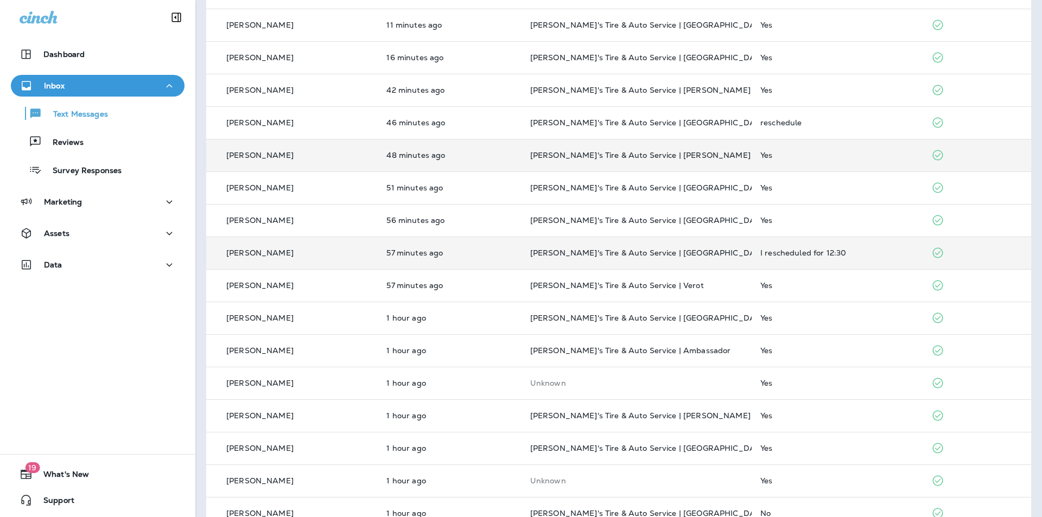
scroll to position [42, 0]
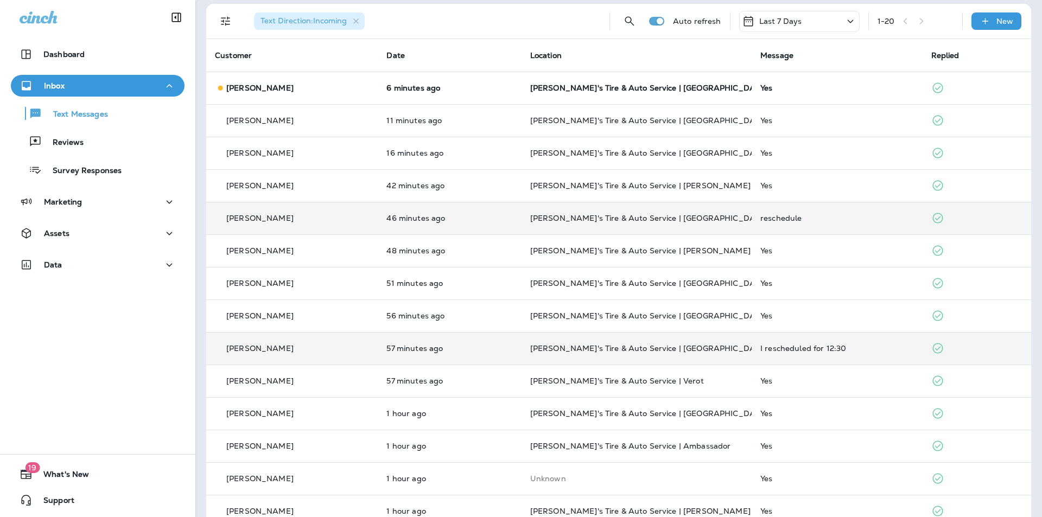
click at [547, 213] on td "reschedule" at bounding box center [837, 218] width 171 height 33
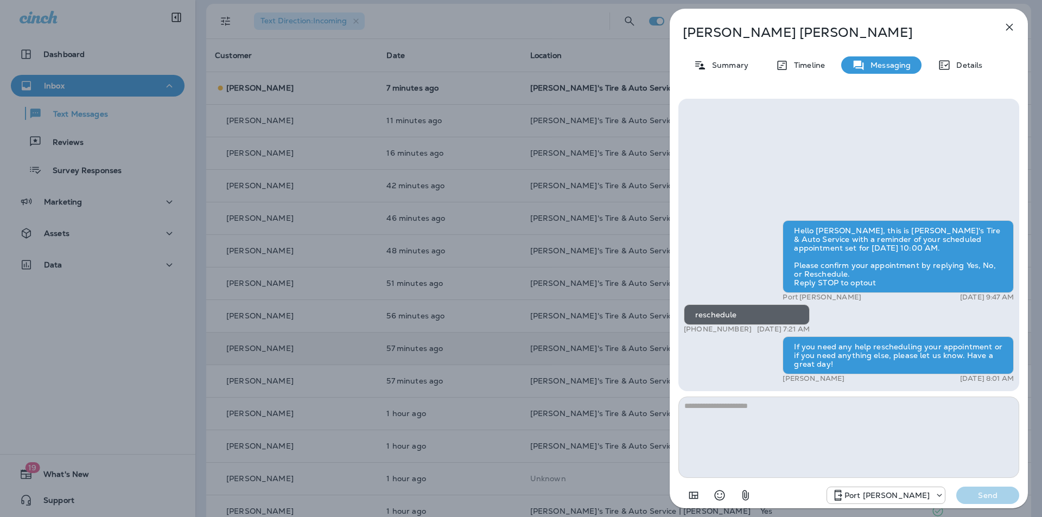
click at [547, 27] on icon "button" at bounding box center [1009, 27] width 7 height 7
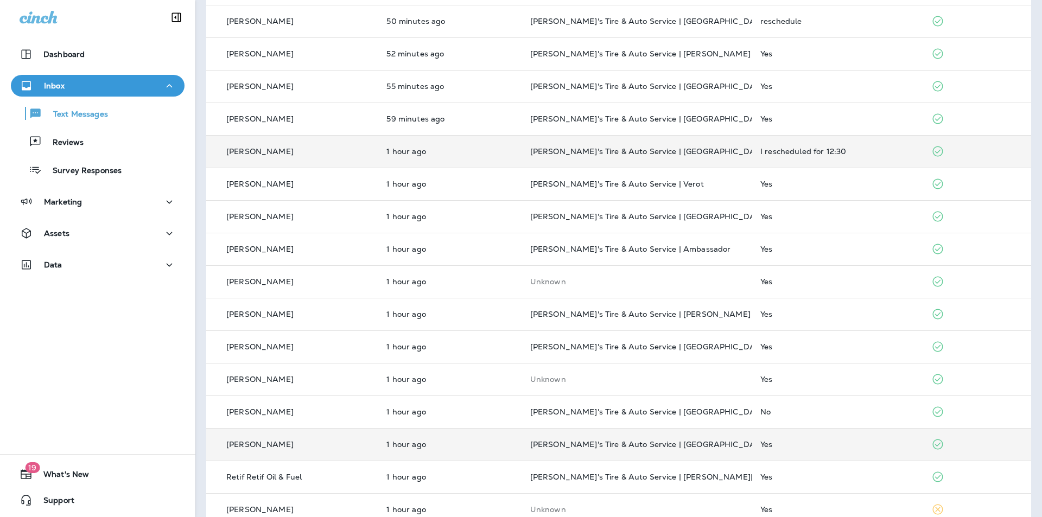
scroll to position [259, 0]
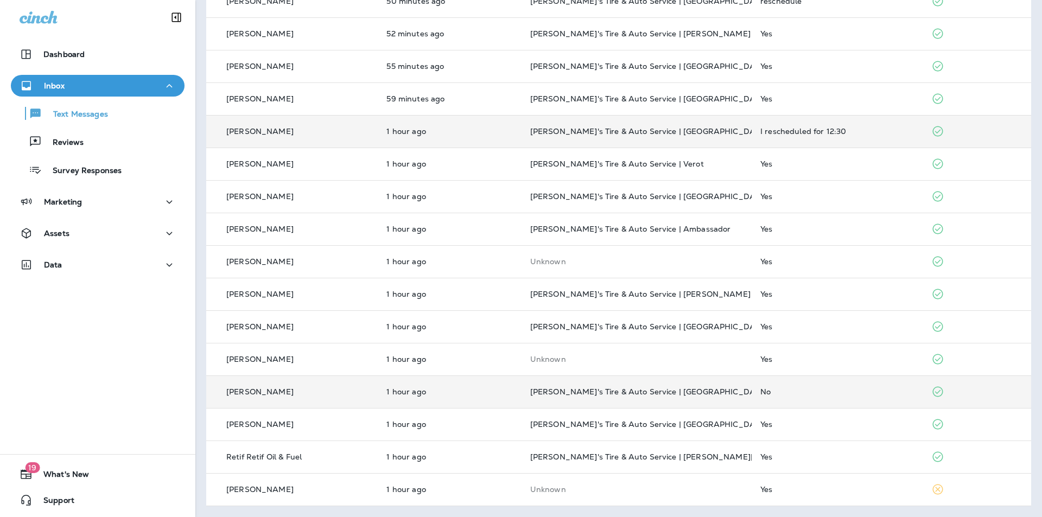
click at [547, 387] on div "No" at bounding box center [837, 391] width 154 height 9
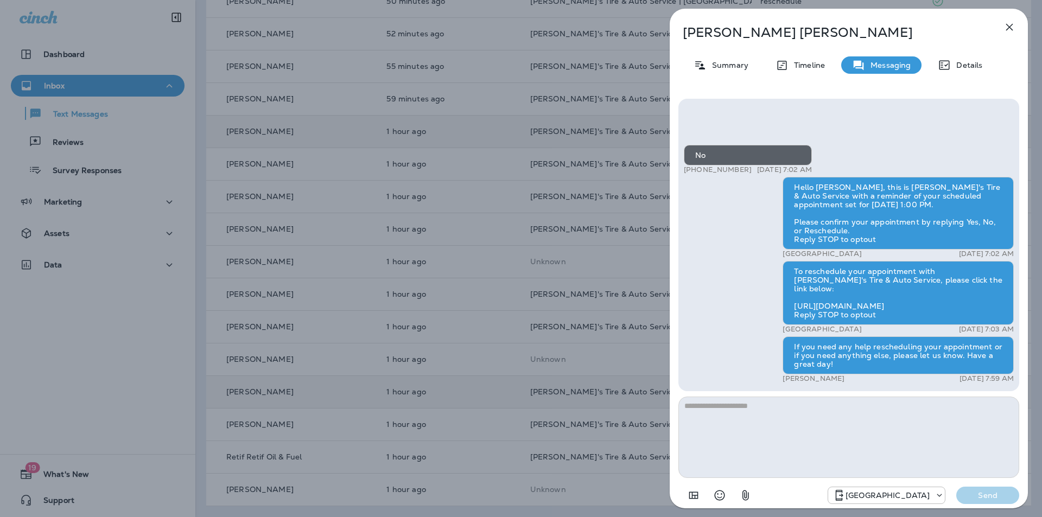
click at [547, 28] on icon "button" at bounding box center [1009, 27] width 7 height 7
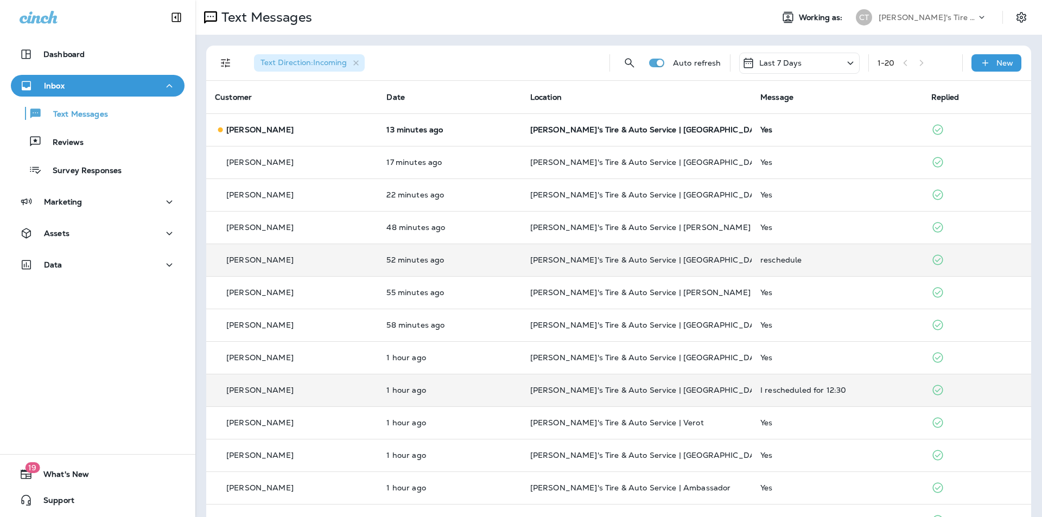
click at [547, 259] on div "reschedule" at bounding box center [837, 260] width 154 height 9
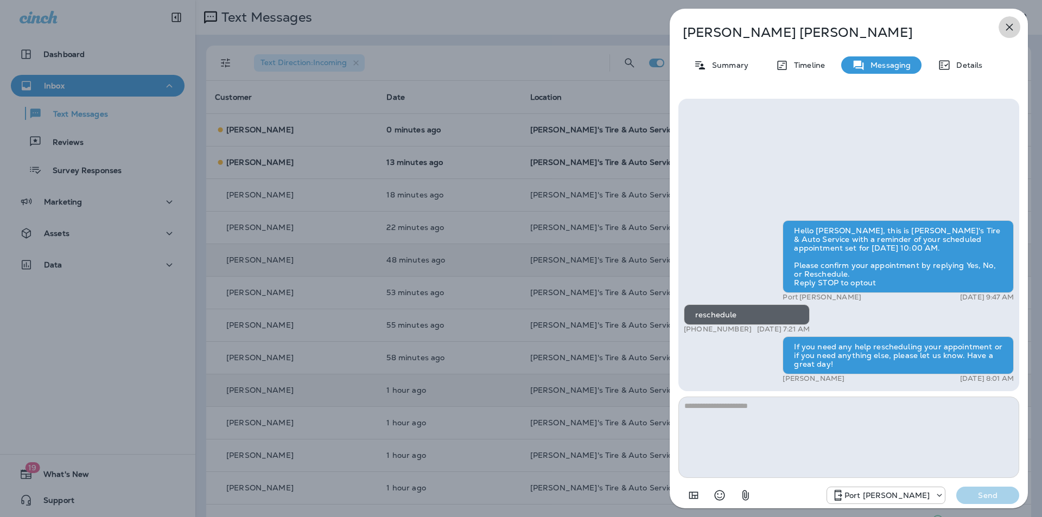
click at [547, 27] on icon "button" at bounding box center [1009, 27] width 13 height 13
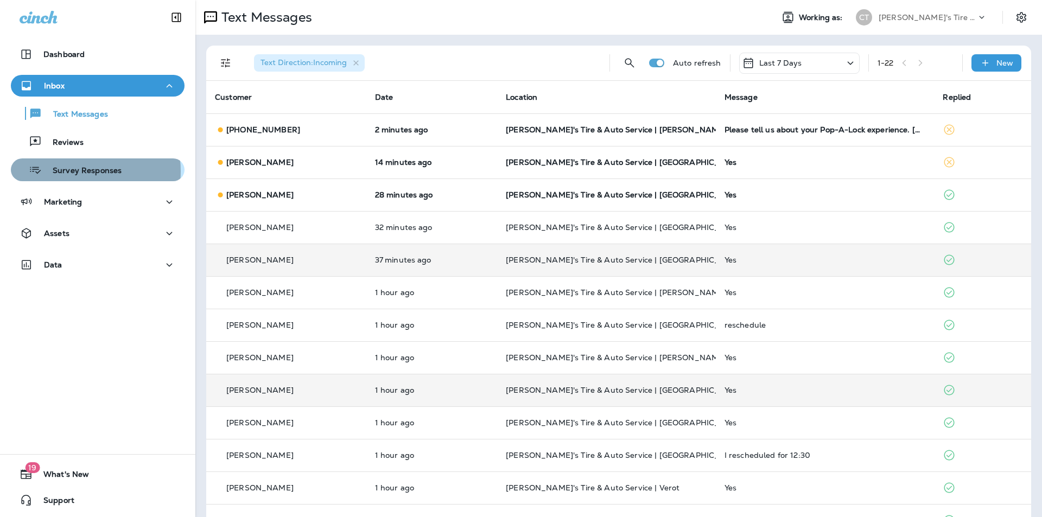
click at [68, 172] on p "Survey Responses" at bounding box center [82, 171] width 80 height 10
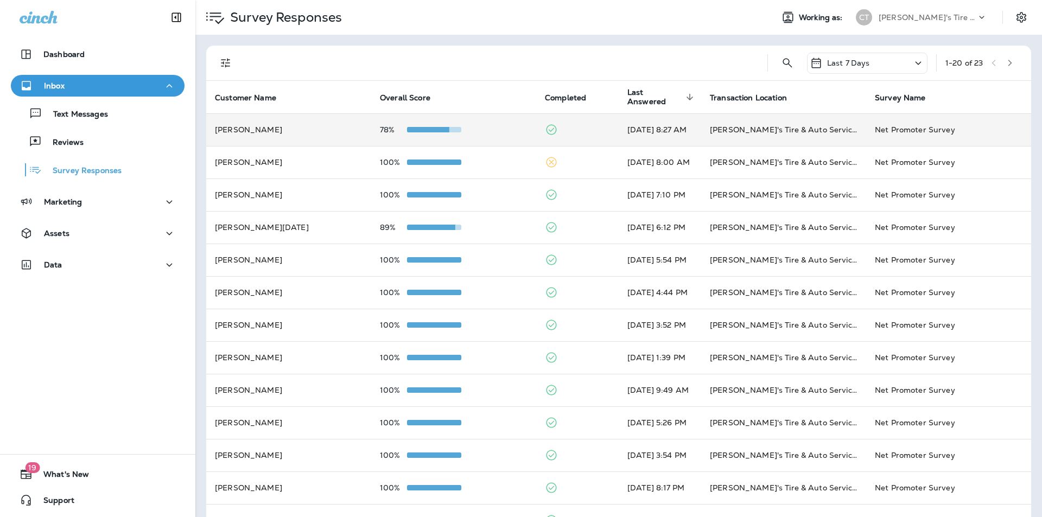
click at [491, 128] on div "78%" at bounding box center [454, 129] width 148 height 9
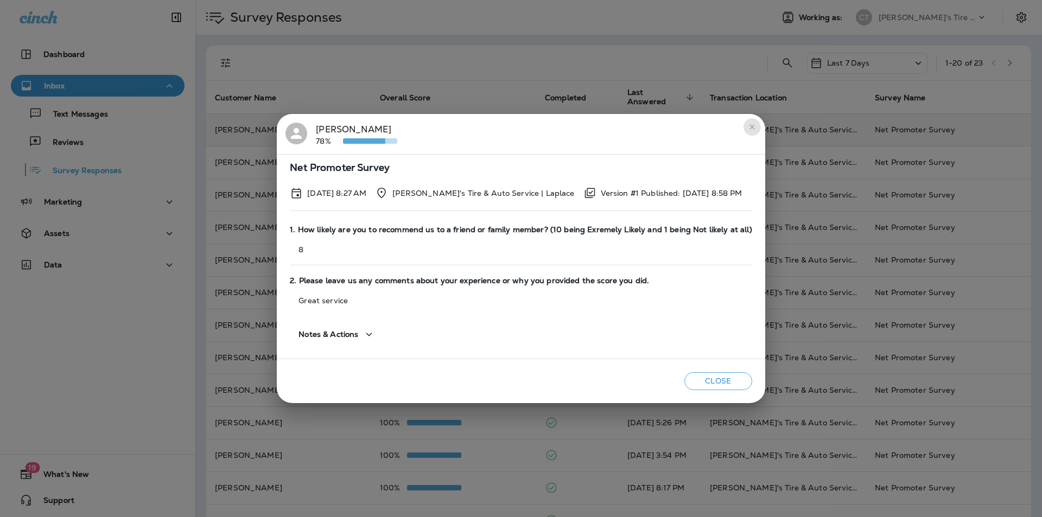
click at [547, 126] on icon "close" at bounding box center [752, 127] width 9 height 9
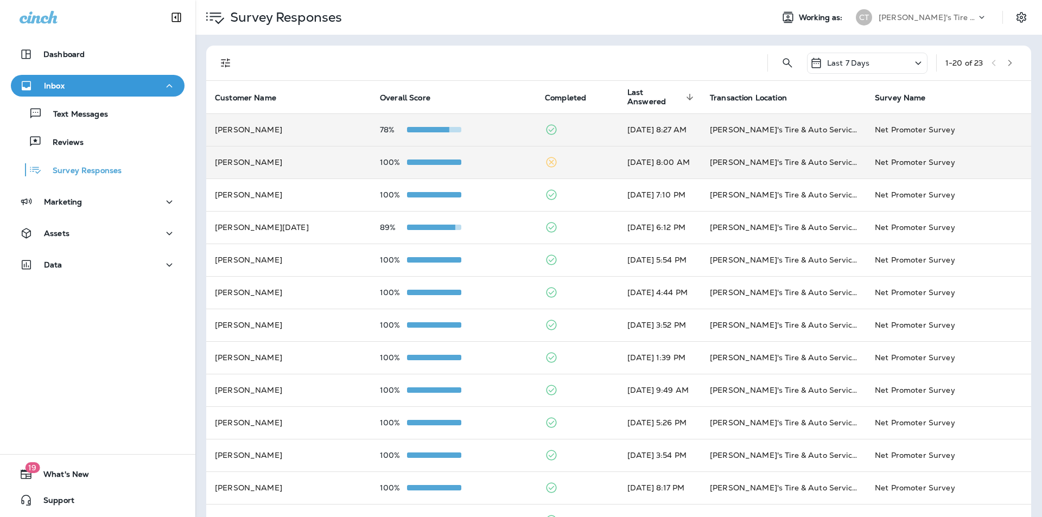
click at [470, 161] on div "100%" at bounding box center [454, 162] width 148 height 9
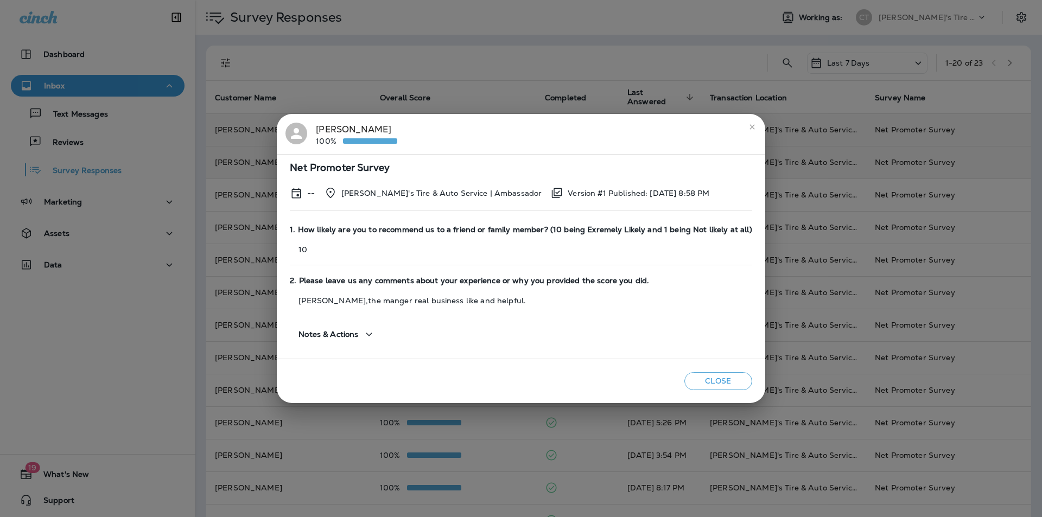
click at [547, 125] on icon "close" at bounding box center [752, 127] width 9 height 9
